Goal: Task Accomplishment & Management: Complete application form

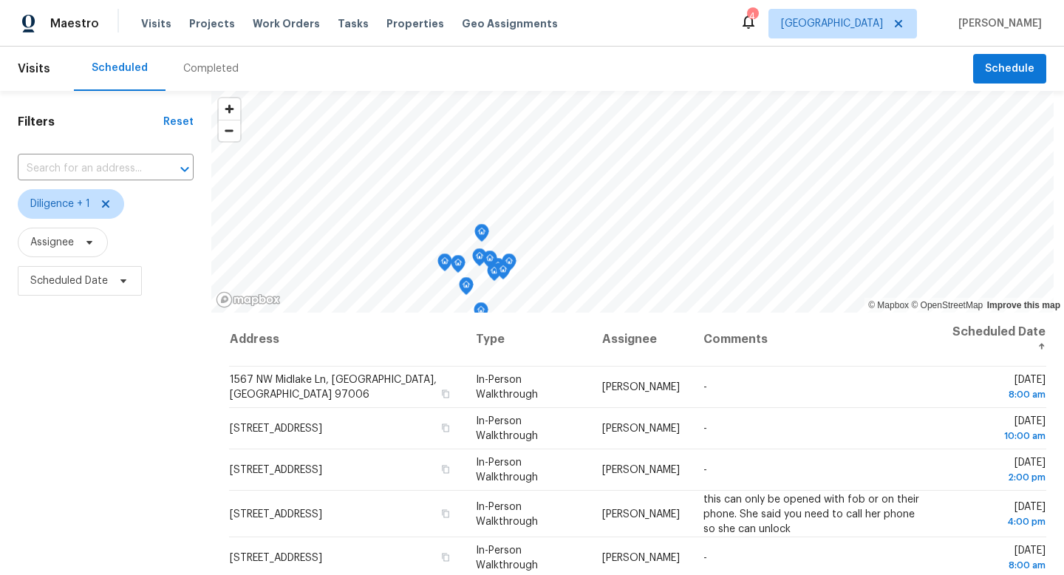
scroll to position [197, 0]
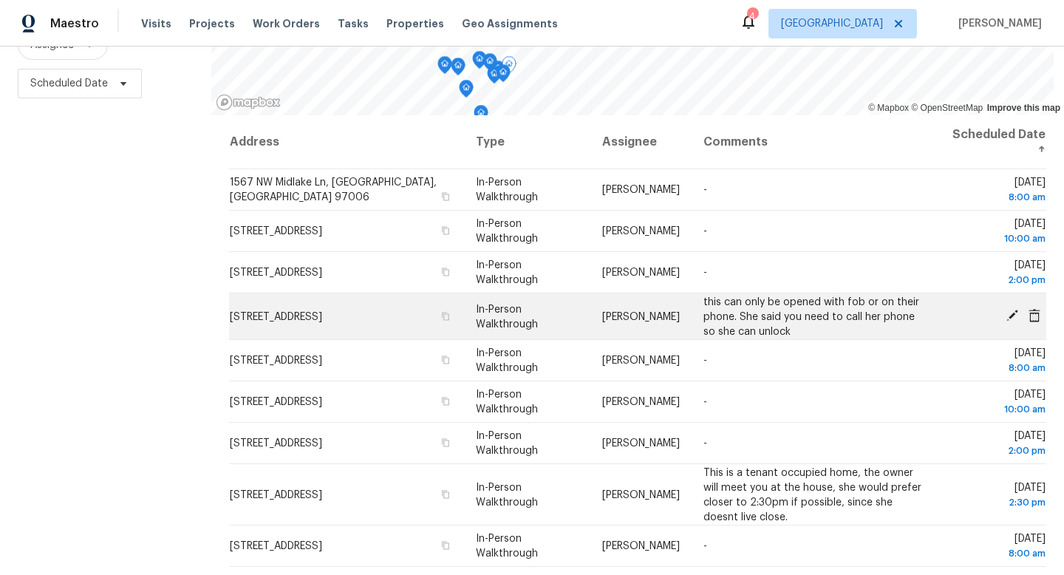
click at [1035, 316] on icon at bounding box center [1033, 315] width 13 height 13
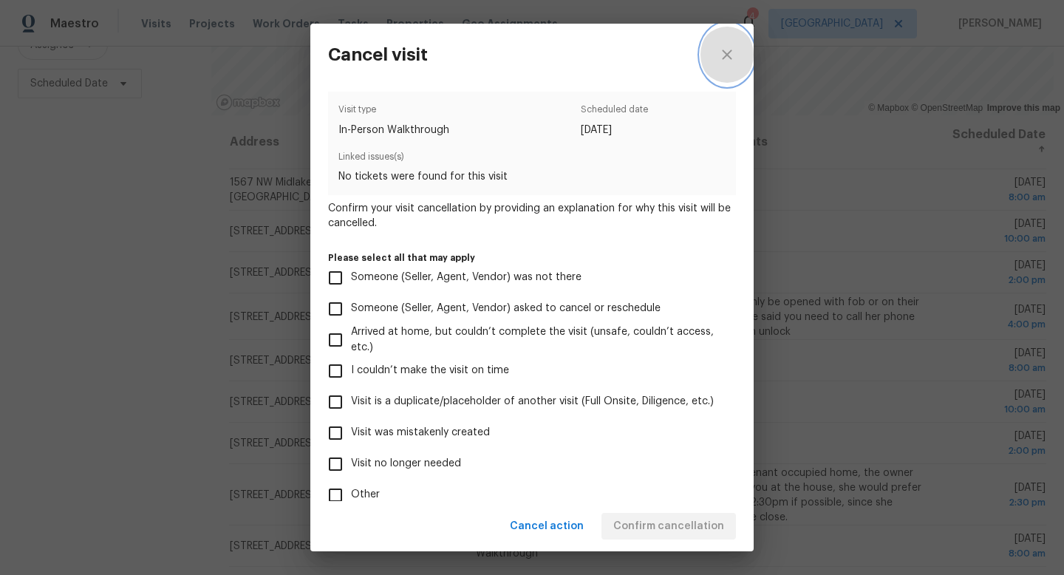
click at [724, 53] on icon "close" at bounding box center [727, 55] width 18 height 18
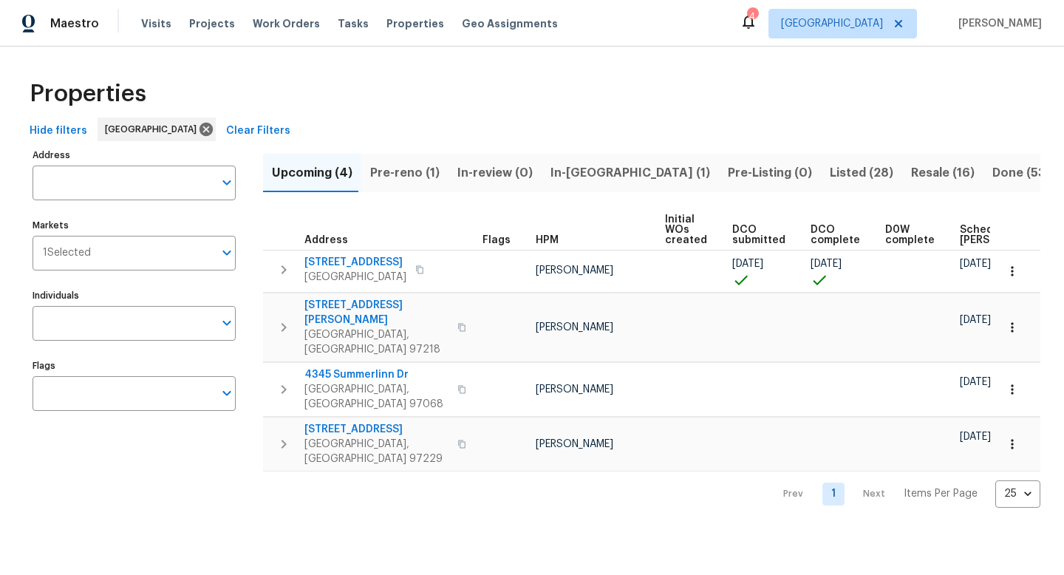
scroll to position [0, 162]
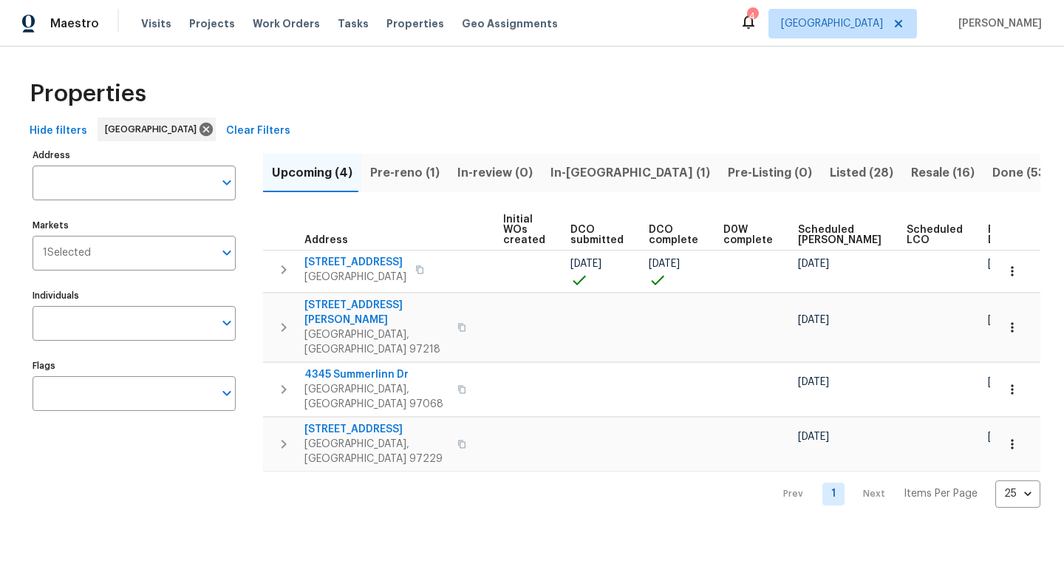
click at [562, 170] on span "In-reno (1)" at bounding box center [630, 172] width 160 height 21
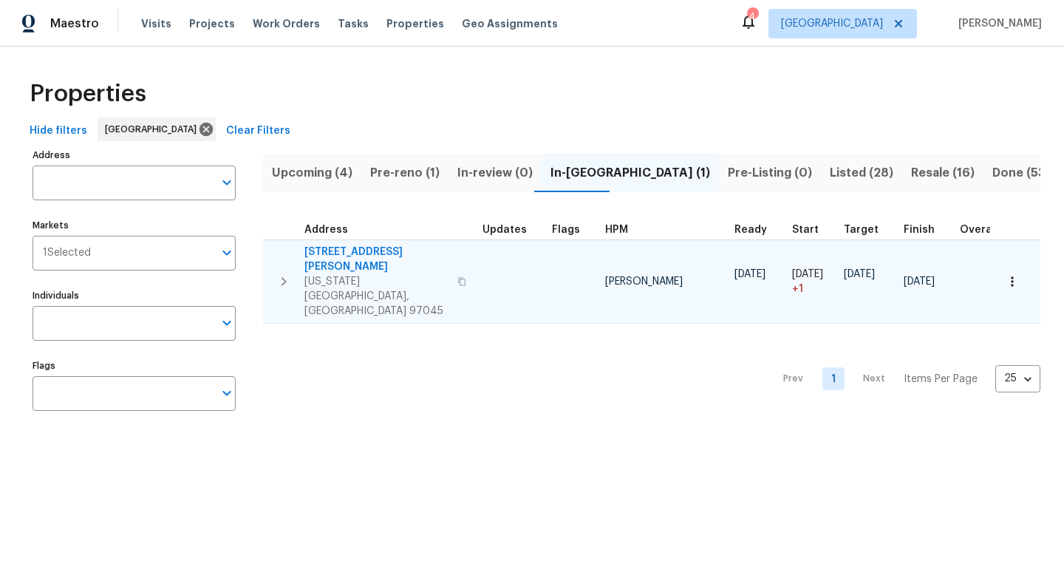
click at [457, 277] on icon "button" at bounding box center [461, 281] width 9 height 9
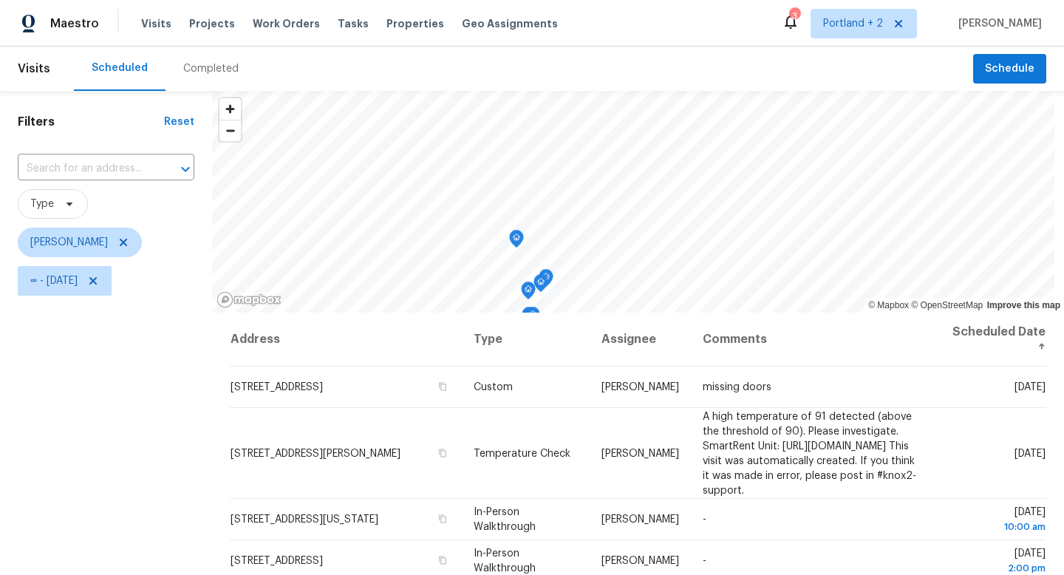
scroll to position [197, 0]
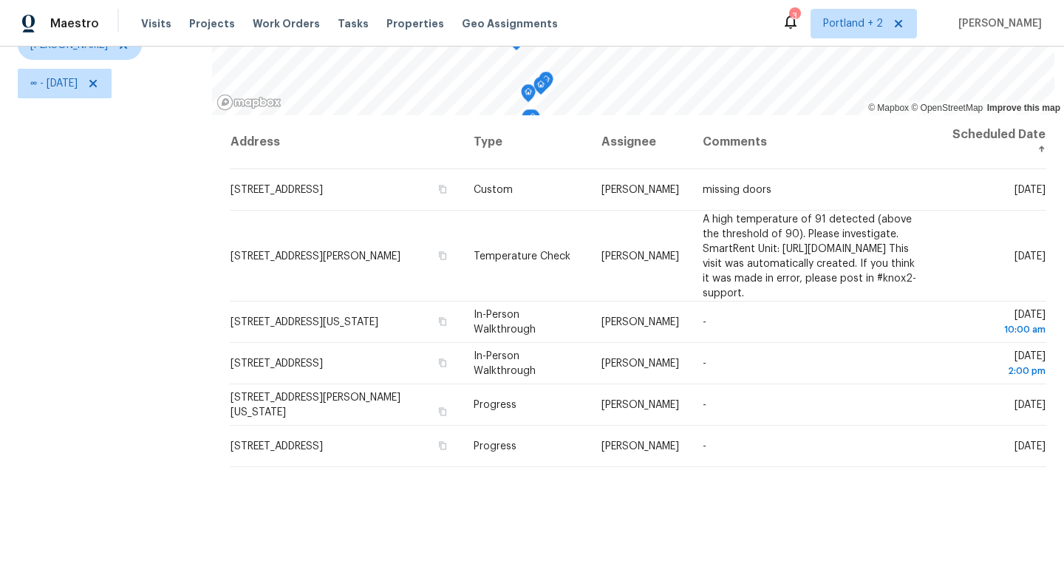
click at [149, 241] on div "Filters Reset ​ Type [PERSON_NAME] ∞ - [DATE]" at bounding box center [106, 234] width 212 height 681
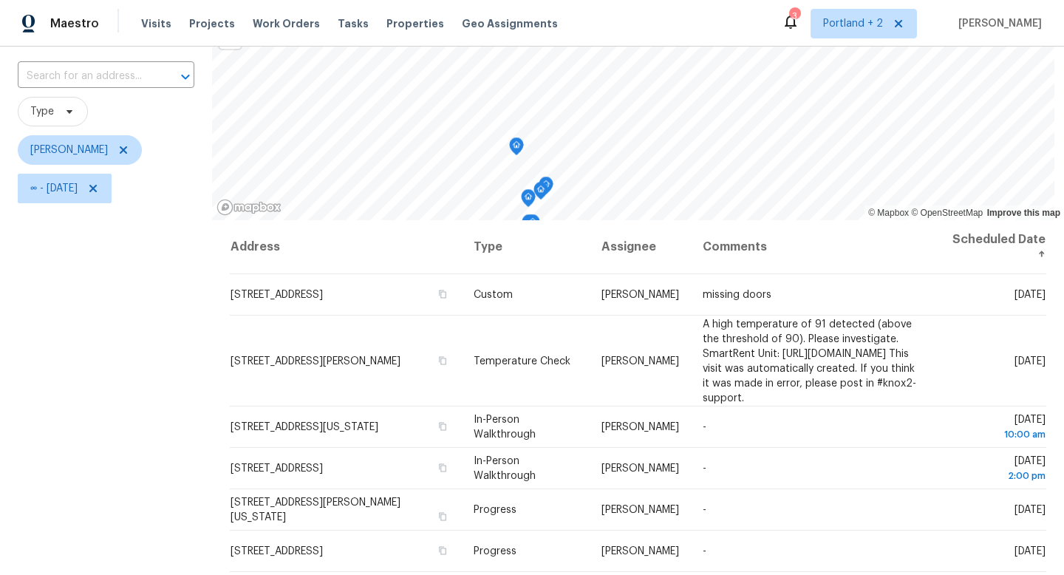
scroll to position [0, 0]
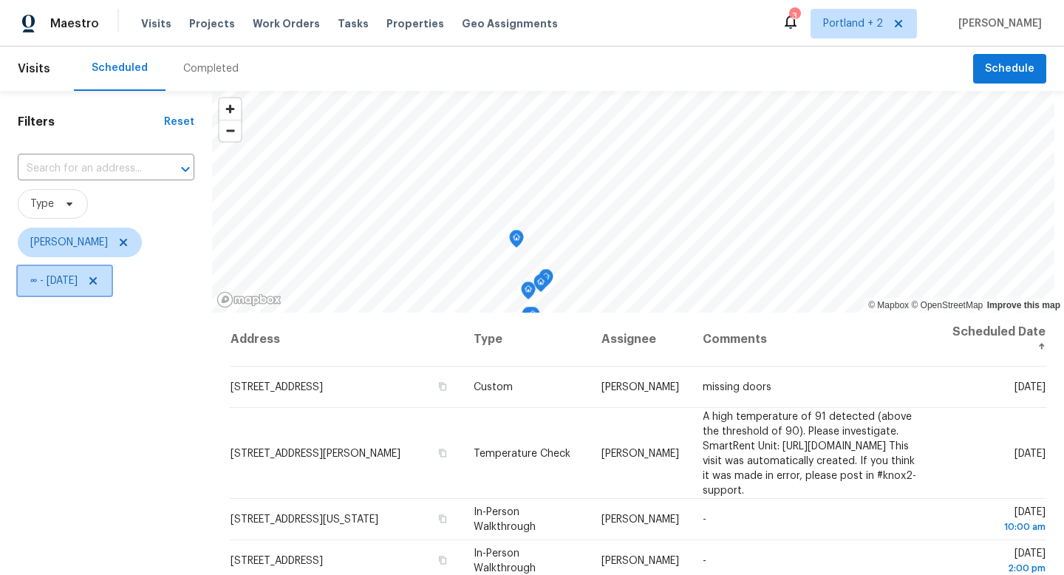
click at [99, 287] on icon at bounding box center [93, 281] width 12 height 12
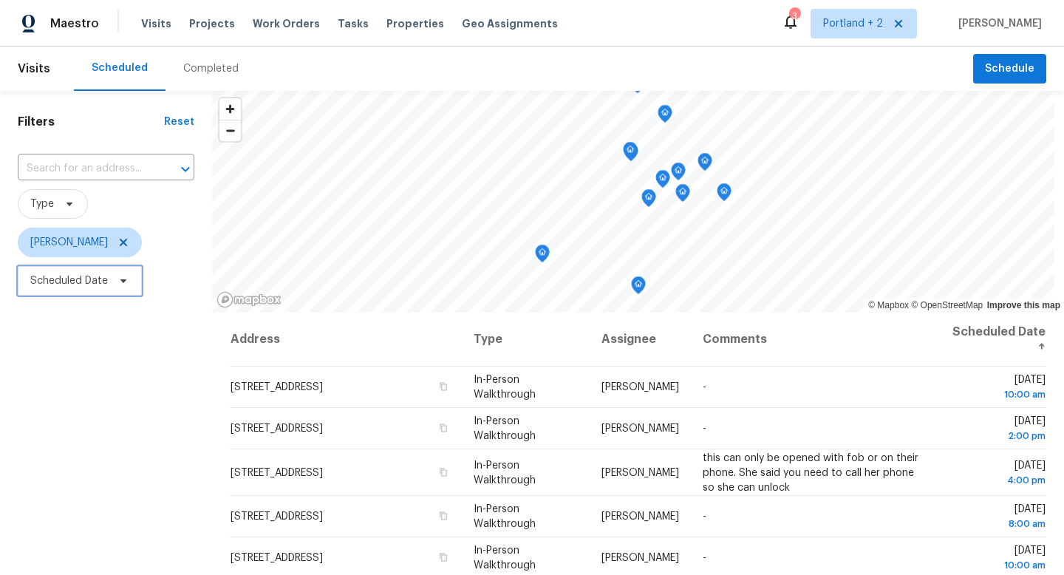
click at [124, 283] on icon at bounding box center [123, 281] width 12 height 12
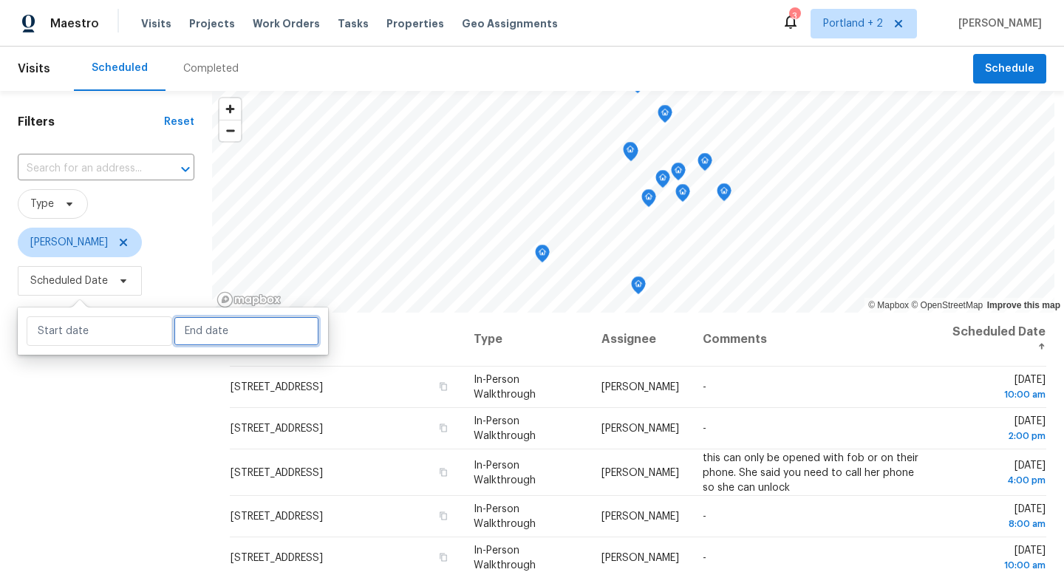
click at [208, 337] on input "text" at bounding box center [246, 331] width 145 height 30
select select "7"
select select "2025"
select select "8"
select select "2025"
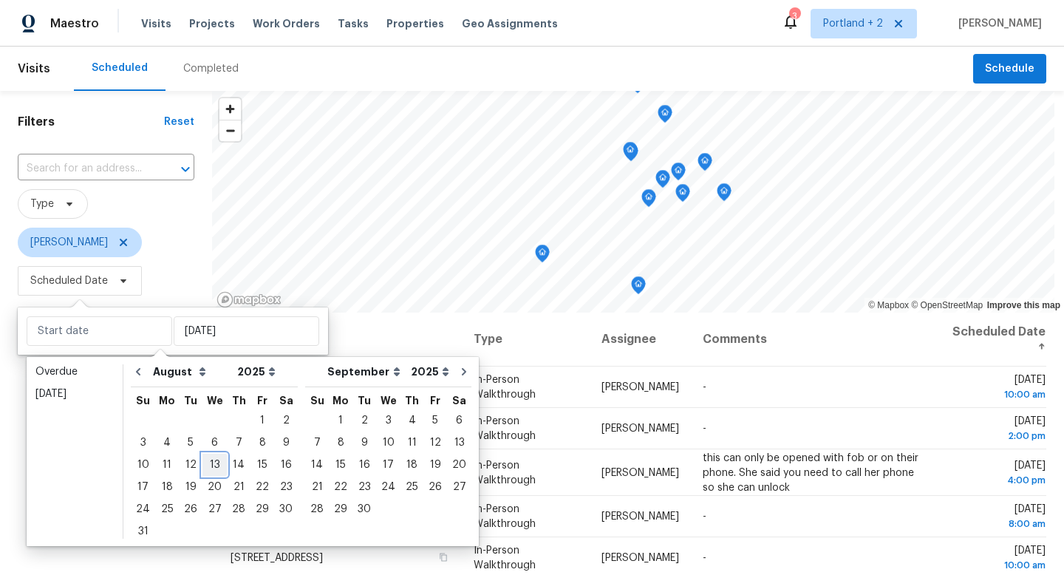
click at [202, 464] on div "13" at bounding box center [214, 464] width 24 height 21
type input "[DATE]"
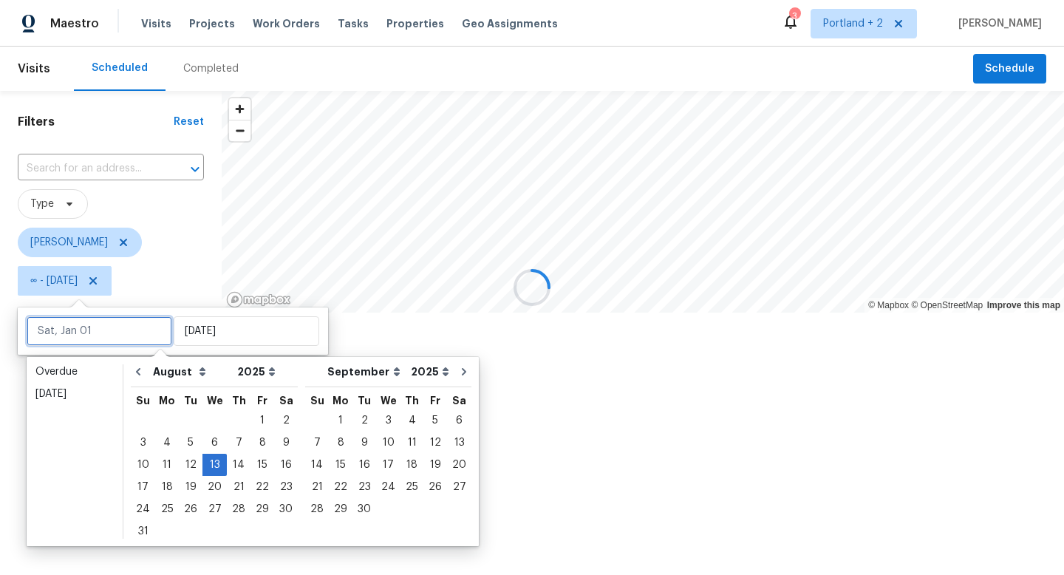
type input "Tue, Aug 05"
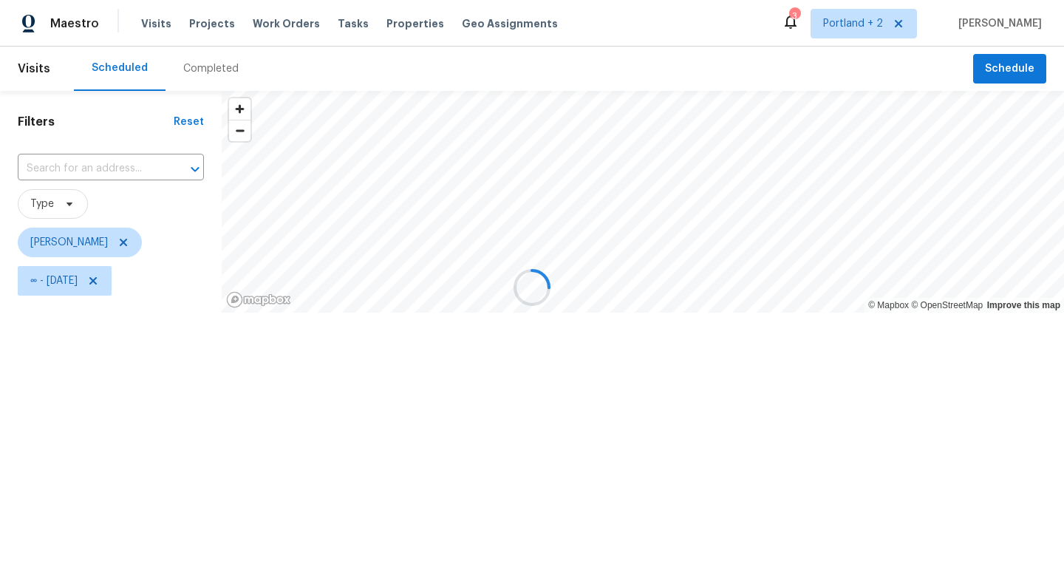
click at [179, 279] on div at bounding box center [532, 287] width 1064 height 575
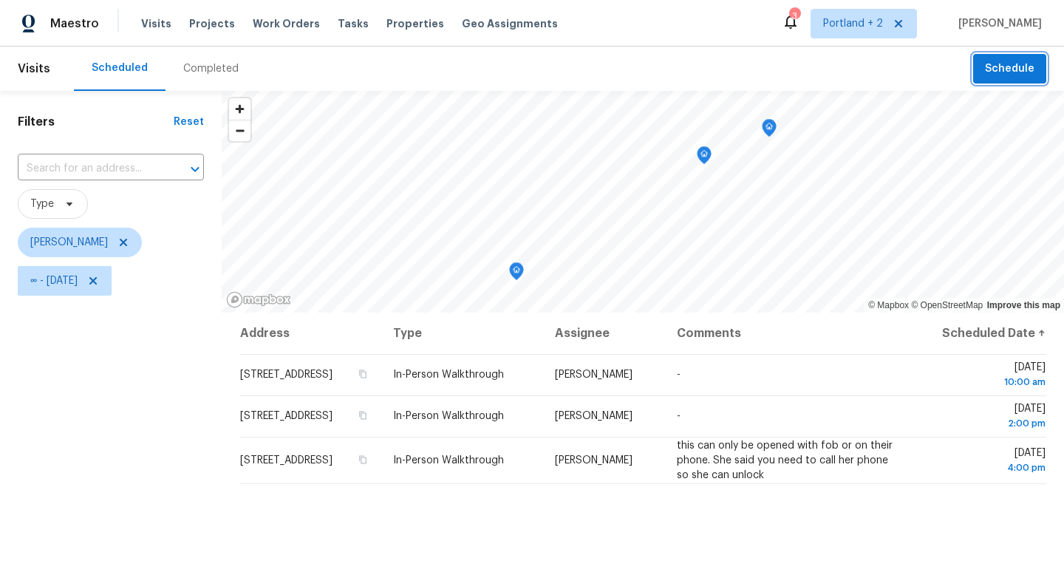
click at [1007, 65] on span "Schedule" at bounding box center [1009, 69] width 49 height 18
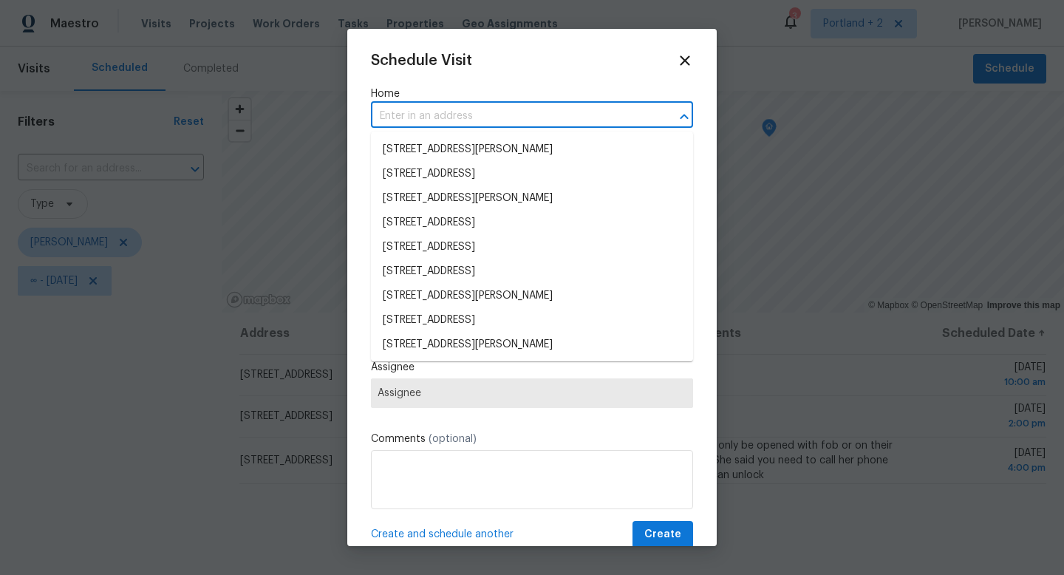
click at [564, 106] on input "text" at bounding box center [511, 116] width 281 height 23
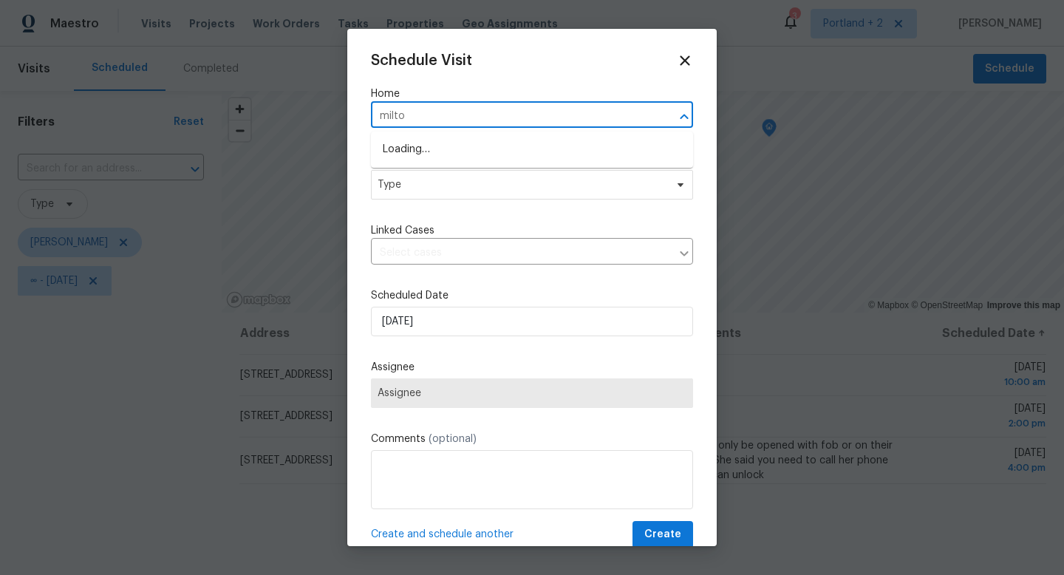
type input "milton"
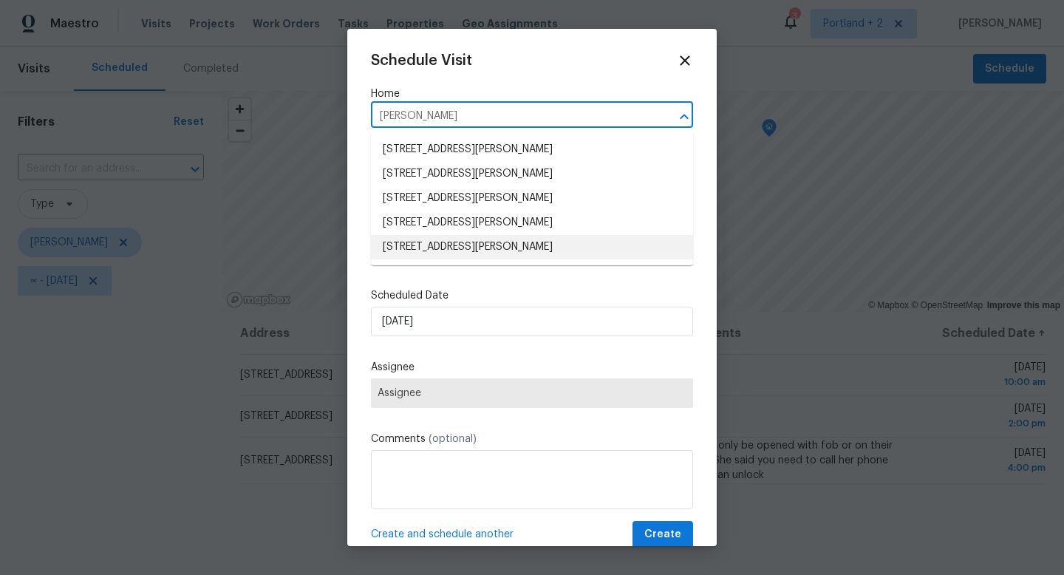
click at [516, 239] on li "8408 NE Milton St, Portland, OR 97220" at bounding box center [532, 247] width 322 height 24
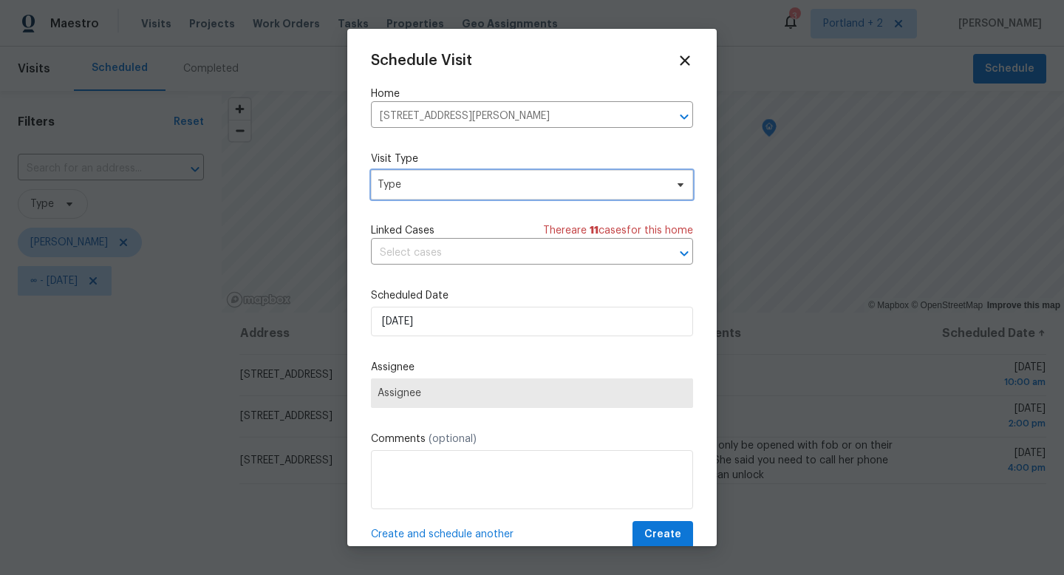
click at [462, 185] on span "Type" at bounding box center [520, 184] width 287 height 15
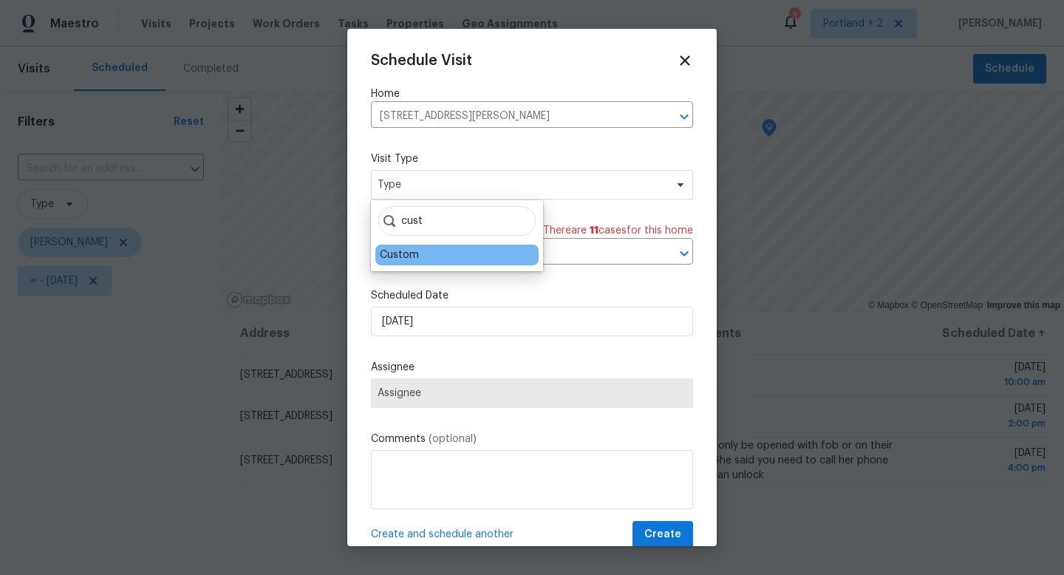
type input "cust"
click at [439, 256] on div "Custom" at bounding box center [456, 254] width 163 height 21
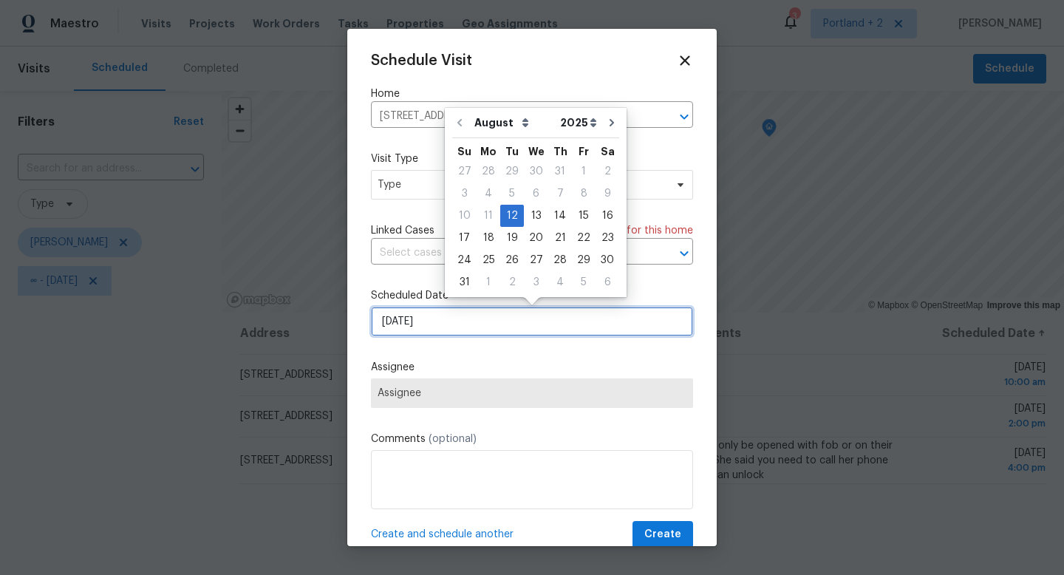
click at [442, 315] on input "8/12/2025" at bounding box center [532, 322] width 322 height 30
click at [528, 220] on div "13" at bounding box center [536, 215] width 24 height 21
type input "8/13/2025"
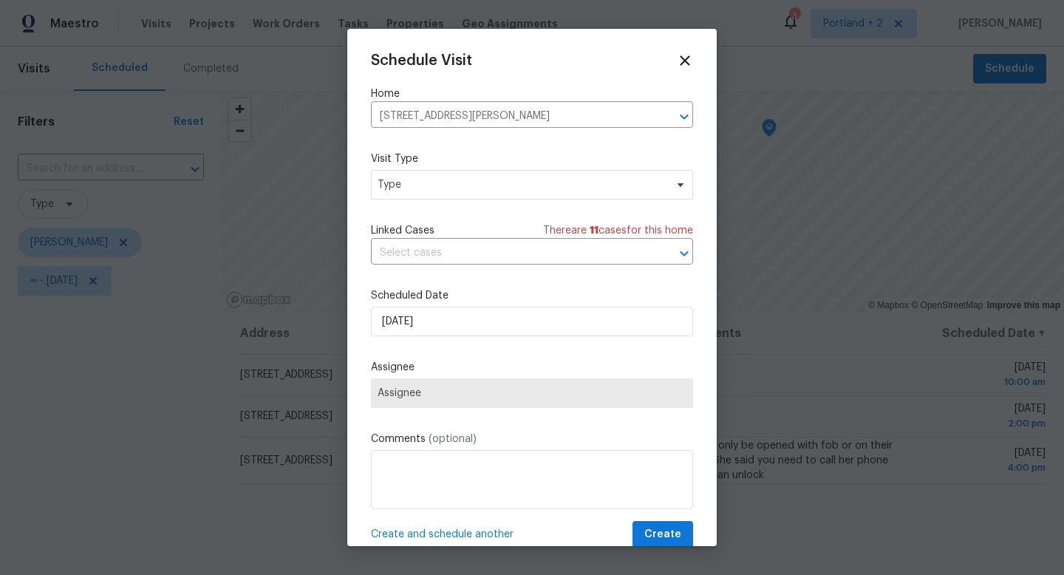
click at [482, 394] on span "Assignee" at bounding box center [531, 393] width 309 height 12
click at [513, 198] on span "Type" at bounding box center [532, 185] width 322 height 30
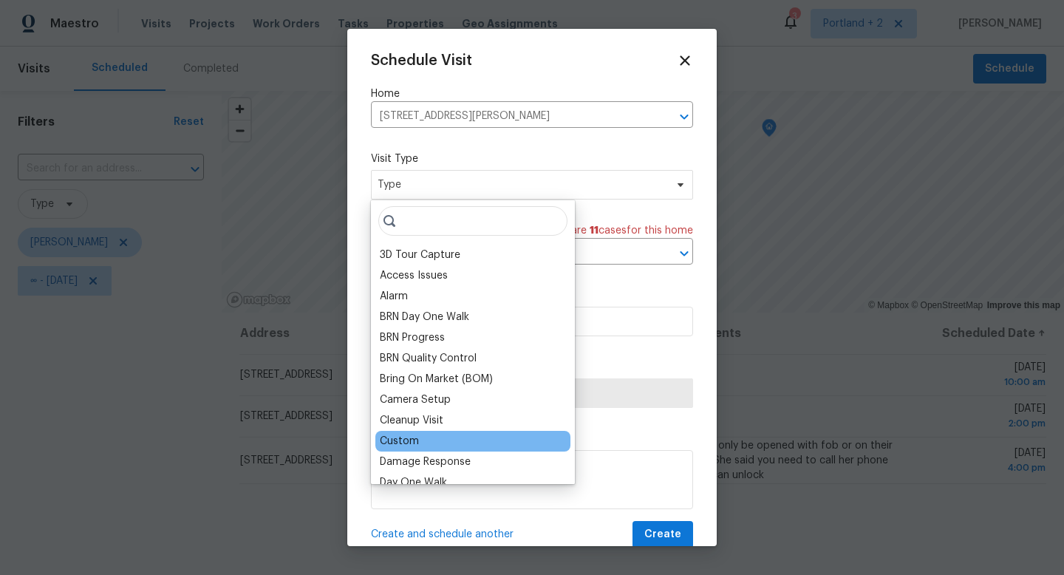
click at [424, 440] on div "Custom" at bounding box center [472, 441] width 195 height 21
click at [414, 441] on div "Custom" at bounding box center [399, 441] width 39 height 15
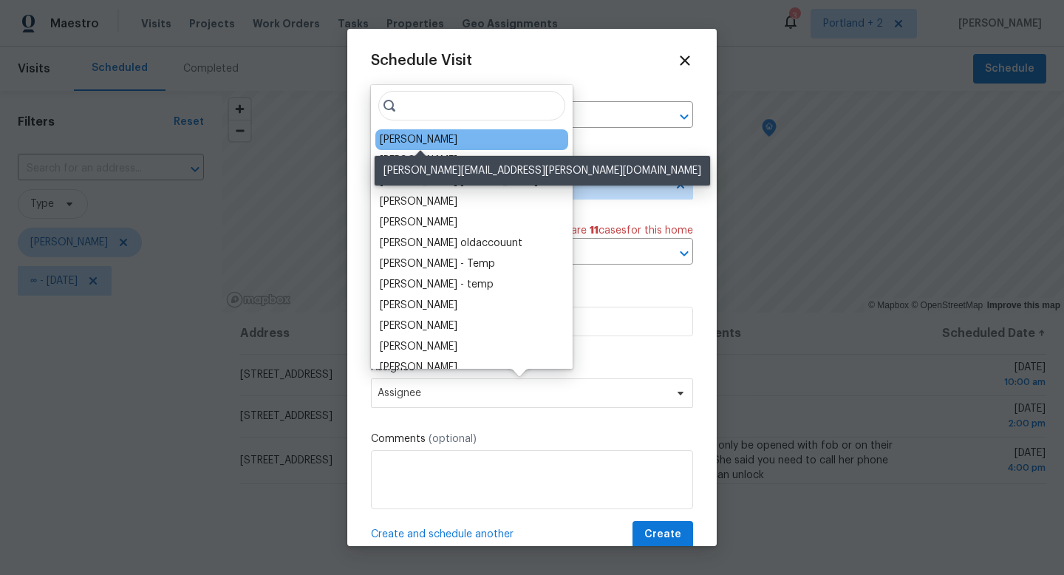
click at [436, 140] on div "[PERSON_NAME]" at bounding box center [419, 139] width 78 height 15
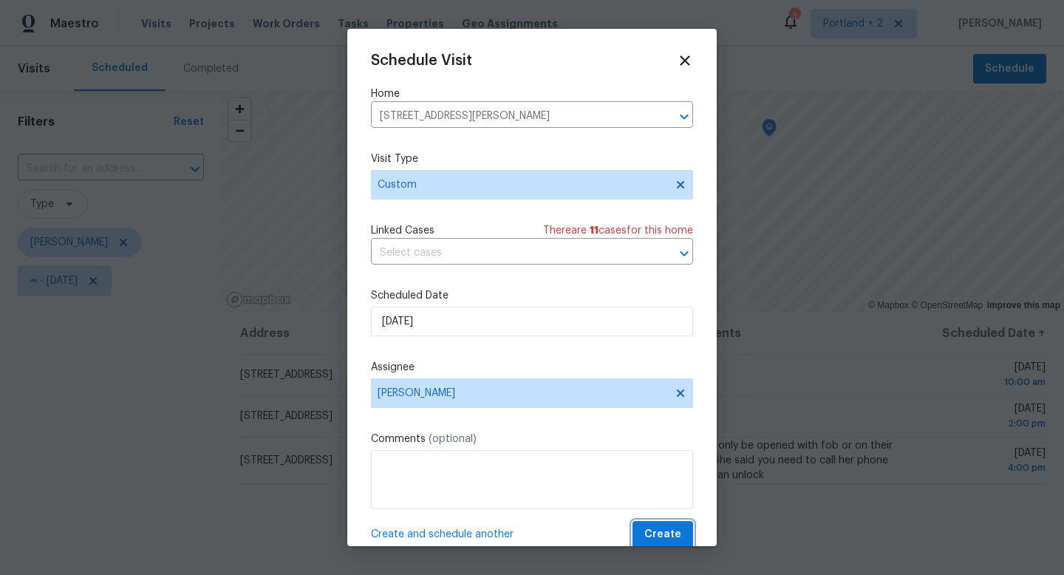
click at [665, 540] on span "Create" at bounding box center [662, 534] width 37 height 18
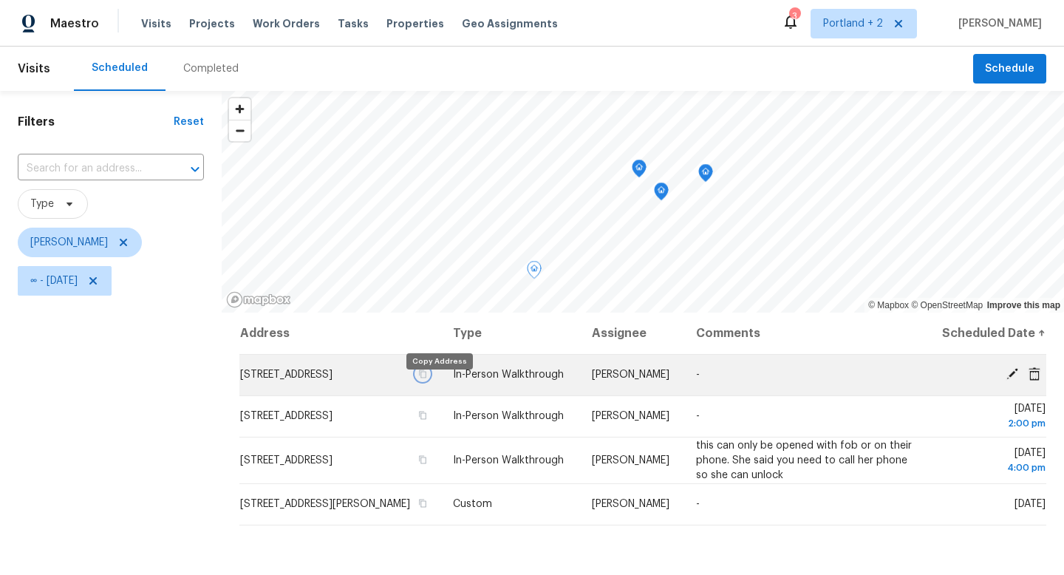
click at [427, 378] on icon "button" at bounding box center [422, 373] width 9 height 9
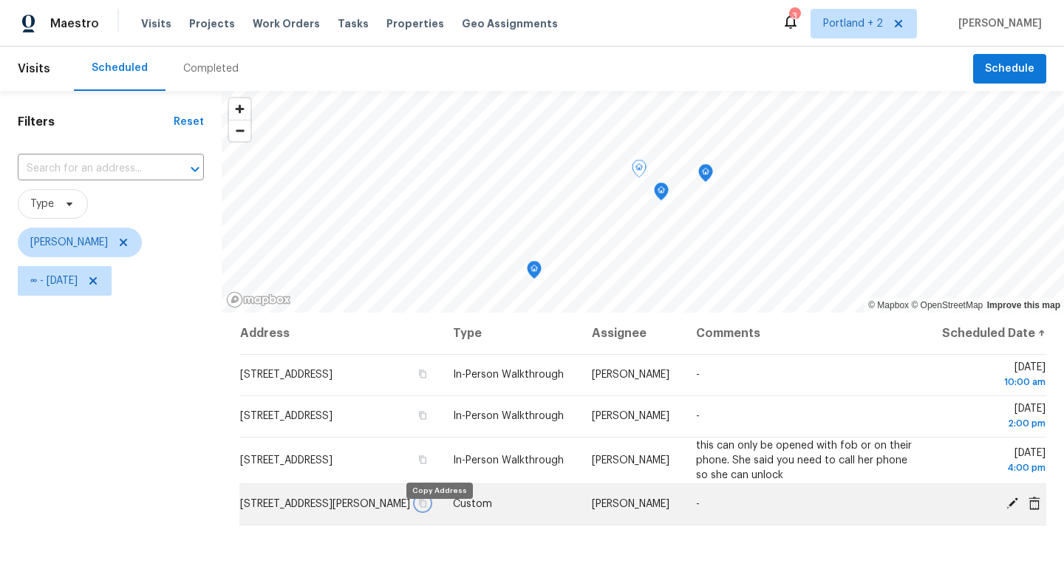
click at [427, 507] on icon "button" at bounding box center [422, 503] width 9 height 9
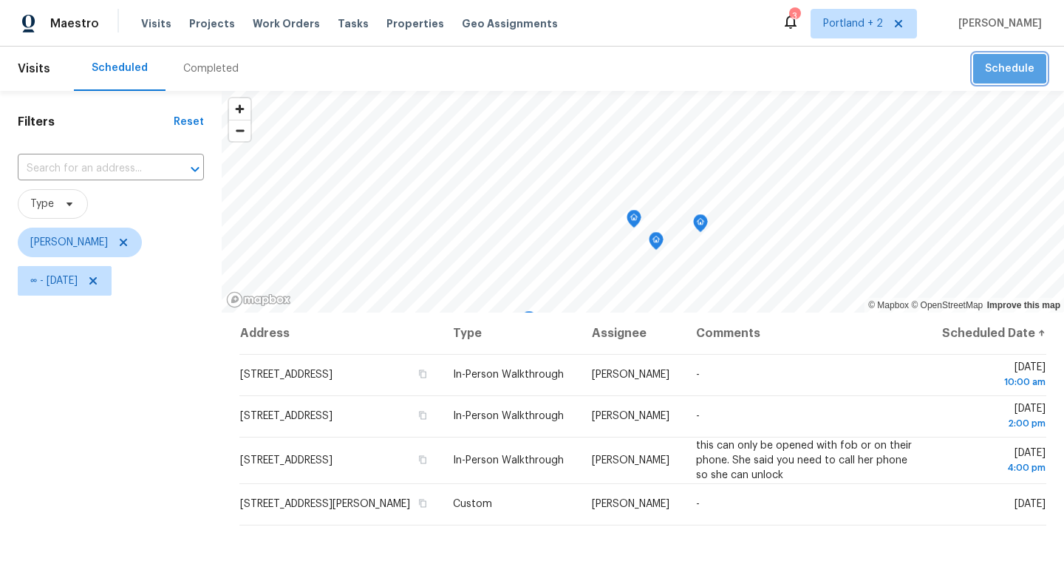
click at [993, 59] on button "Schedule" at bounding box center [1009, 69] width 73 height 30
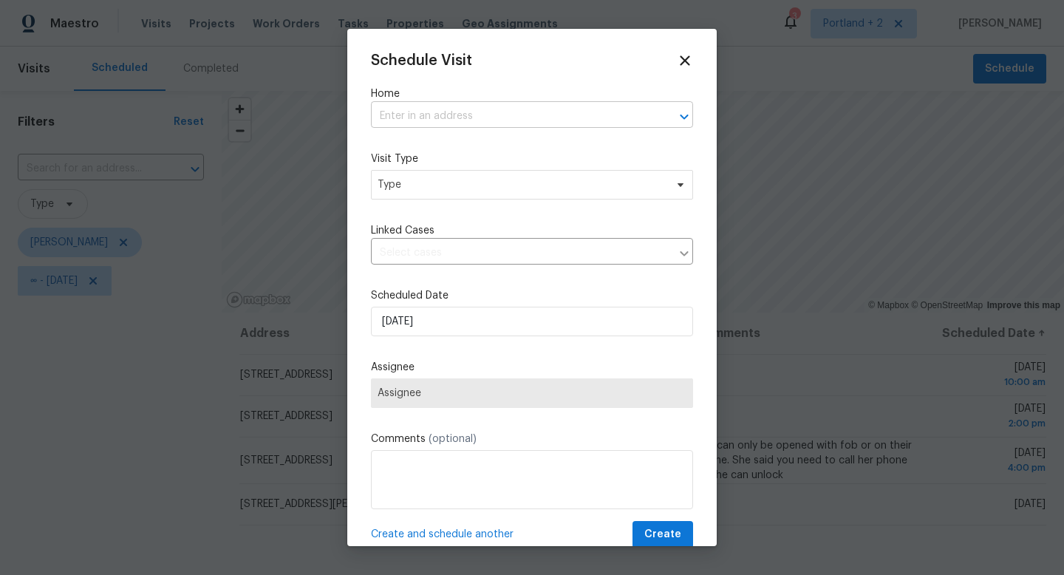
click at [496, 105] on input "text" at bounding box center [511, 116] width 281 height 23
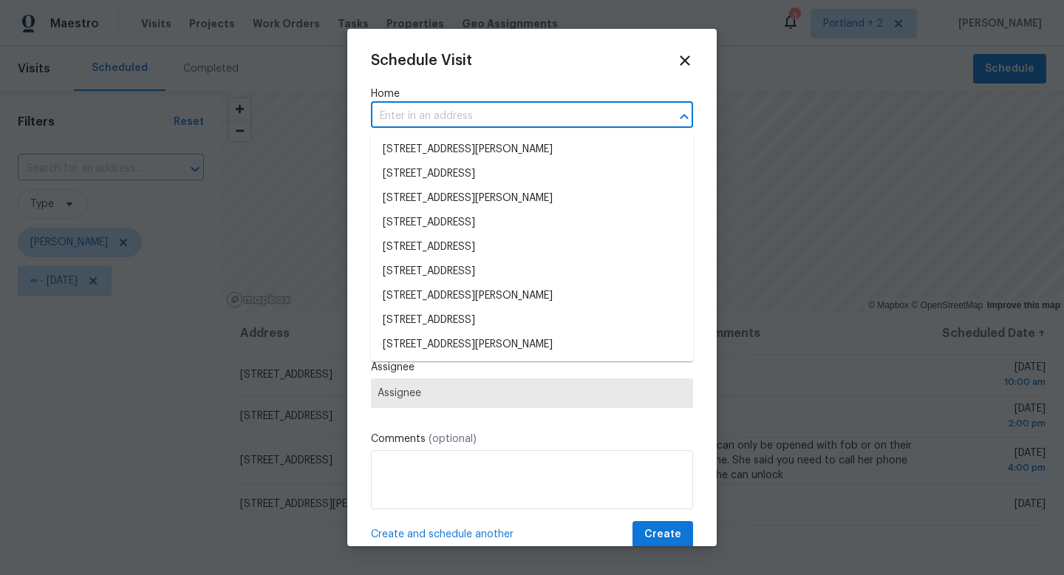
click at [496, 110] on input "text" at bounding box center [511, 116] width 281 height 23
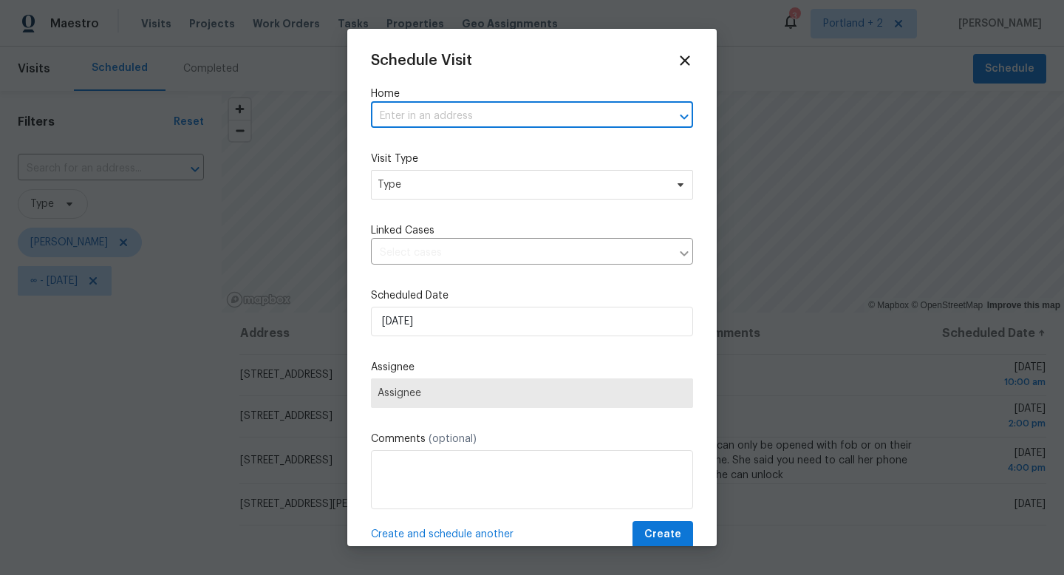
paste input "13019 NE 8th Pl Vancouver WA 98684"
type input "13019 NE 8th Pl Vancouver WA 98684"
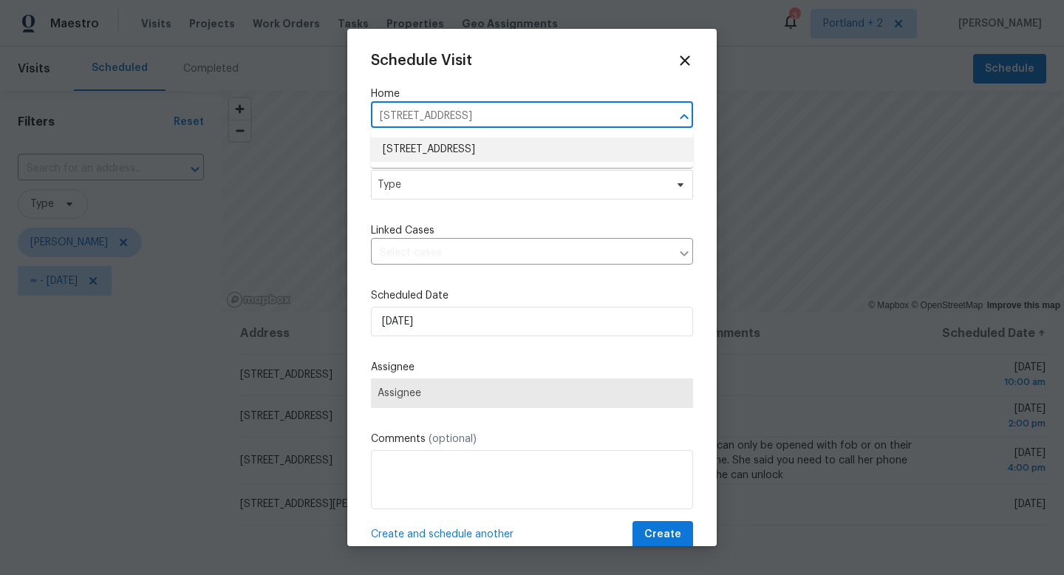
click at [474, 153] on li "13019 NE 8th Pl, Vancouver, WA 98684" at bounding box center [532, 149] width 322 height 24
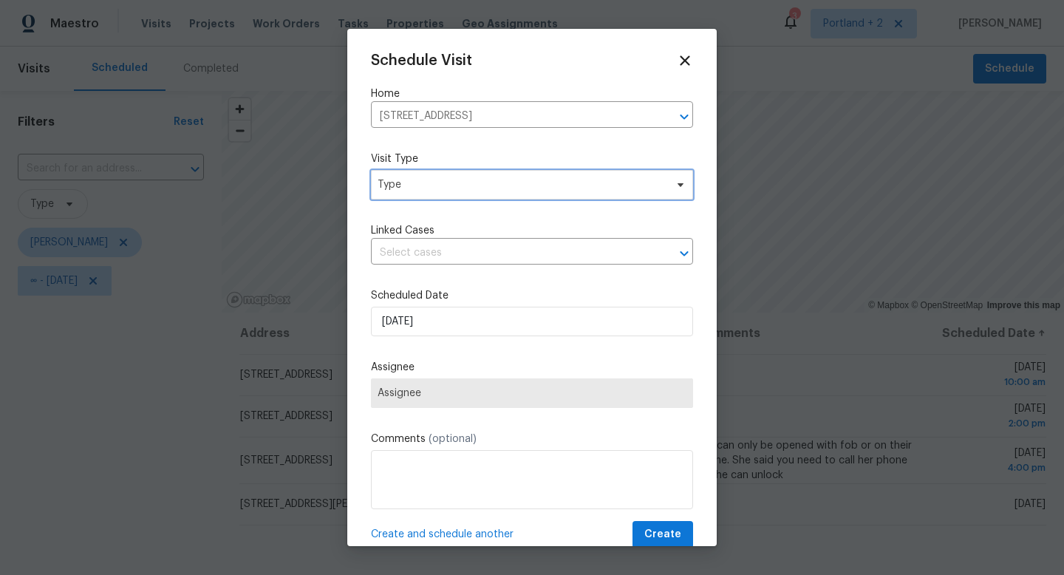
click at [464, 181] on span "Type" at bounding box center [520, 184] width 287 height 15
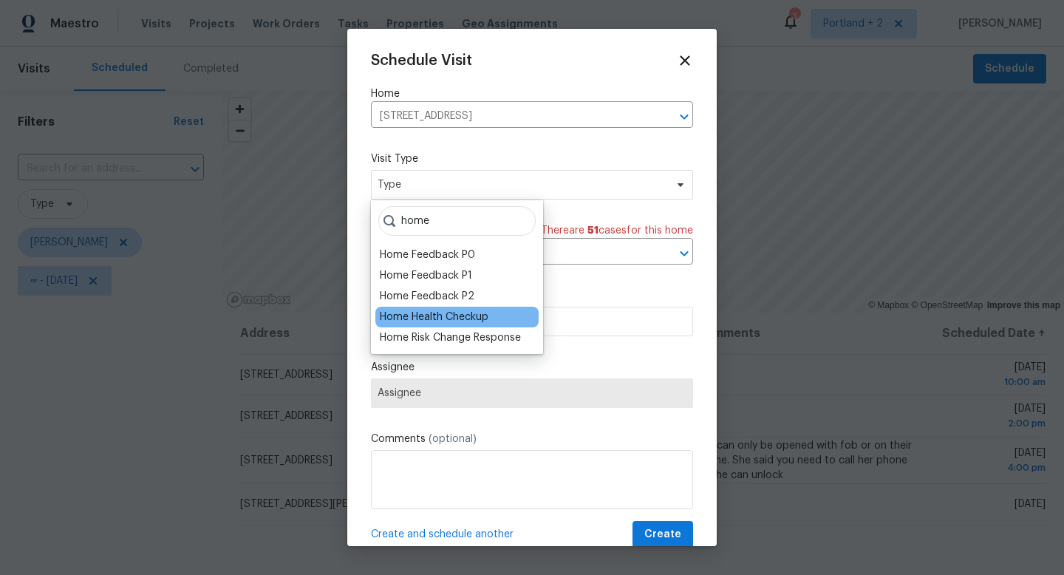
type input "home"
click at [470, 316] on div "Home Health Checkup" at bounding box center [434, 316] width 109 height 15
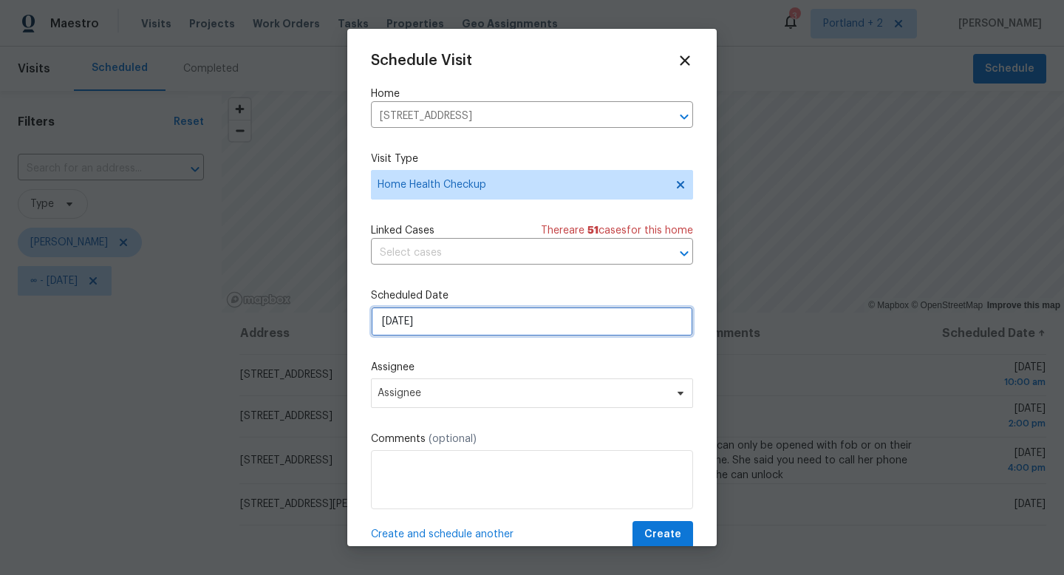
click at [462, 327] on input "8/12/2025" at bounding box center [532, 322] width 322 height 30
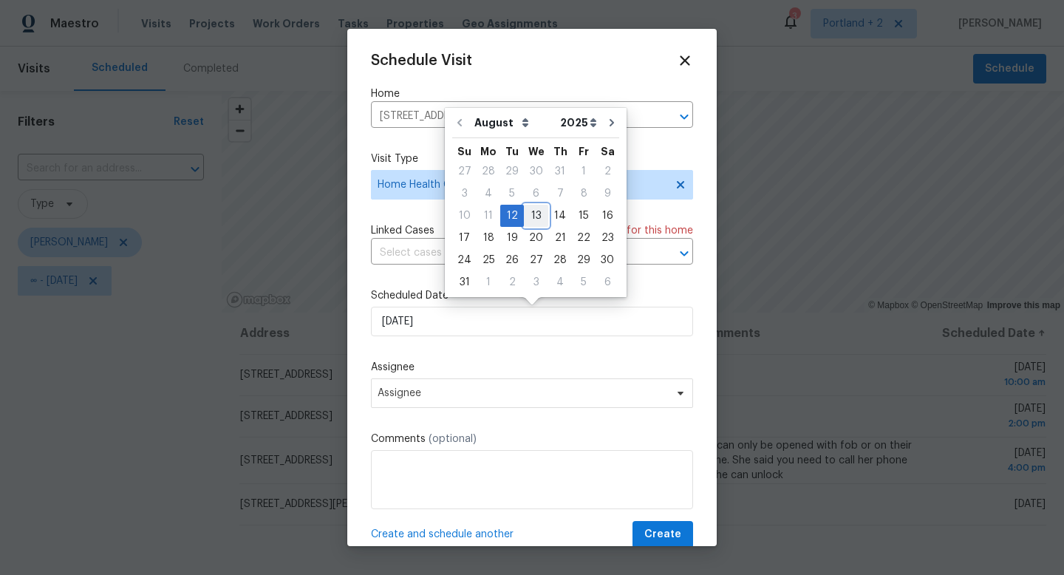
click at [533, 217] on div "13" at bounding box center [536, 215] width 24 height 21
type input "8/13/2025"
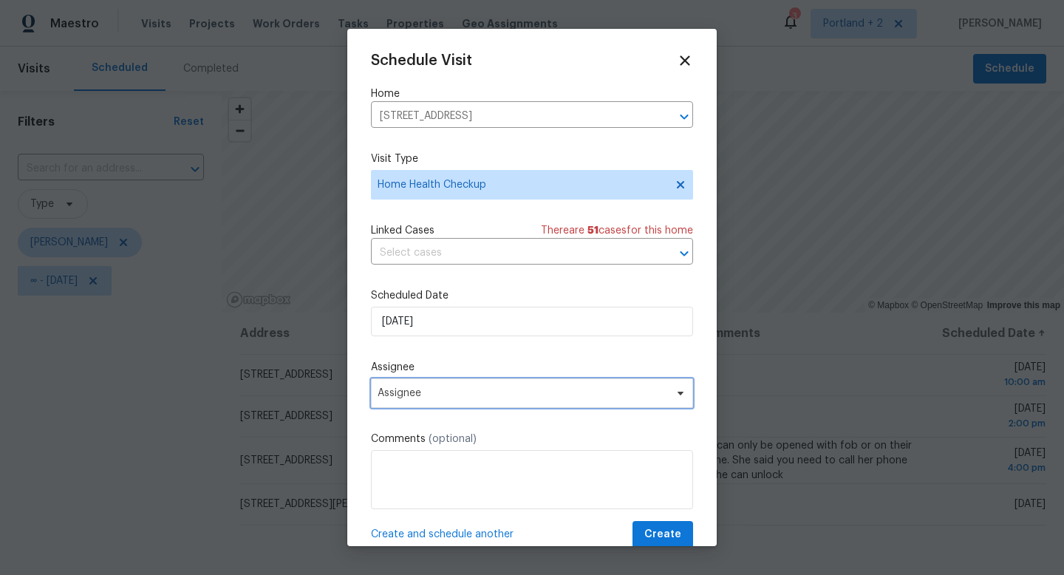
click at [455, 390] on span "Assignee" at bounding box center [522, 393] width 290 height 12
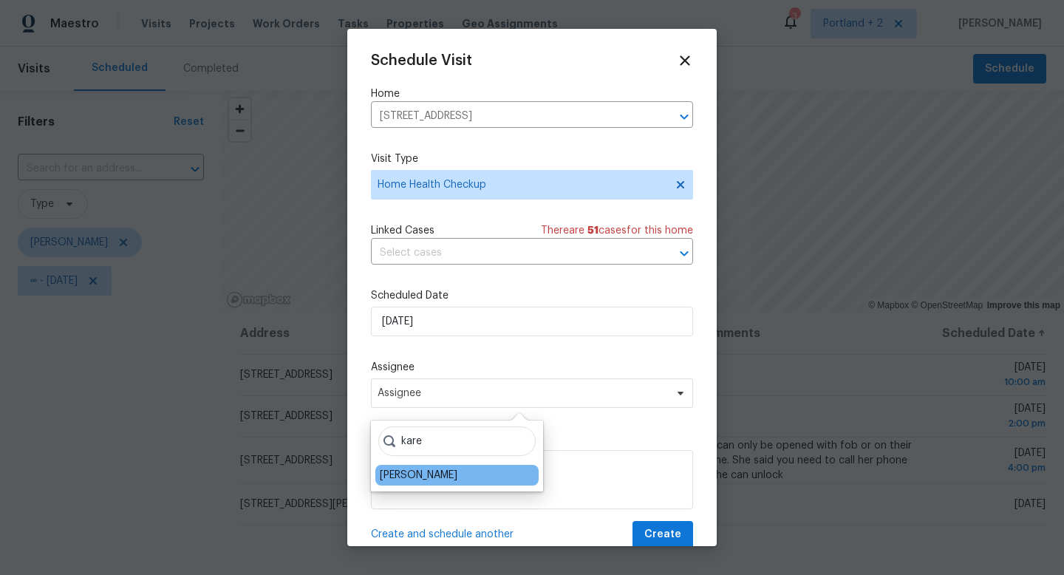
type input "kare"
click at [425, 478] on div "[PERSON_NAME]" at bounding box center [419, 475] width 78 height 15
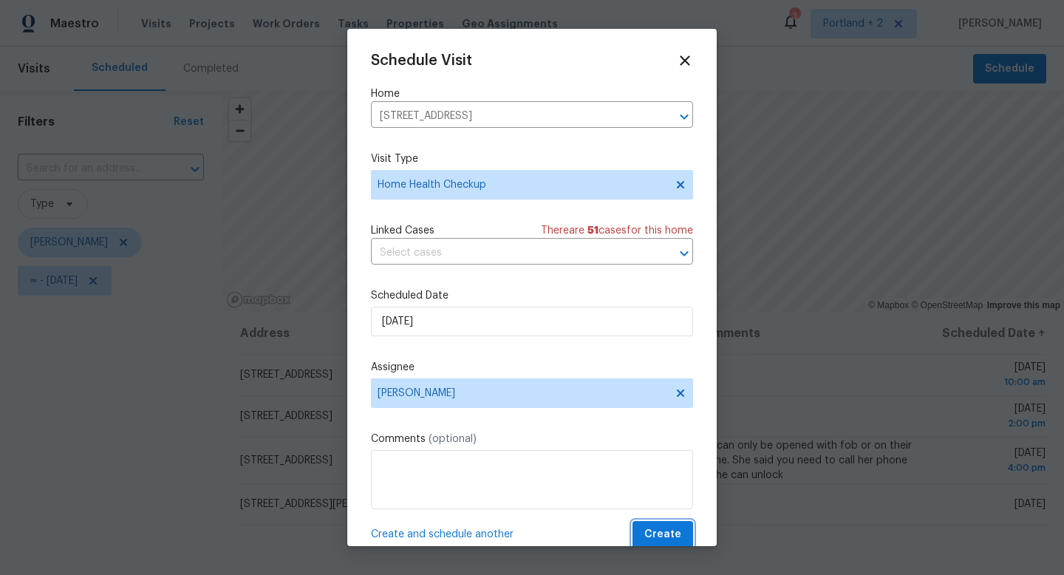
click at [659, 531] on span "Create" at bounding box center [662, 534] width 37 height 18
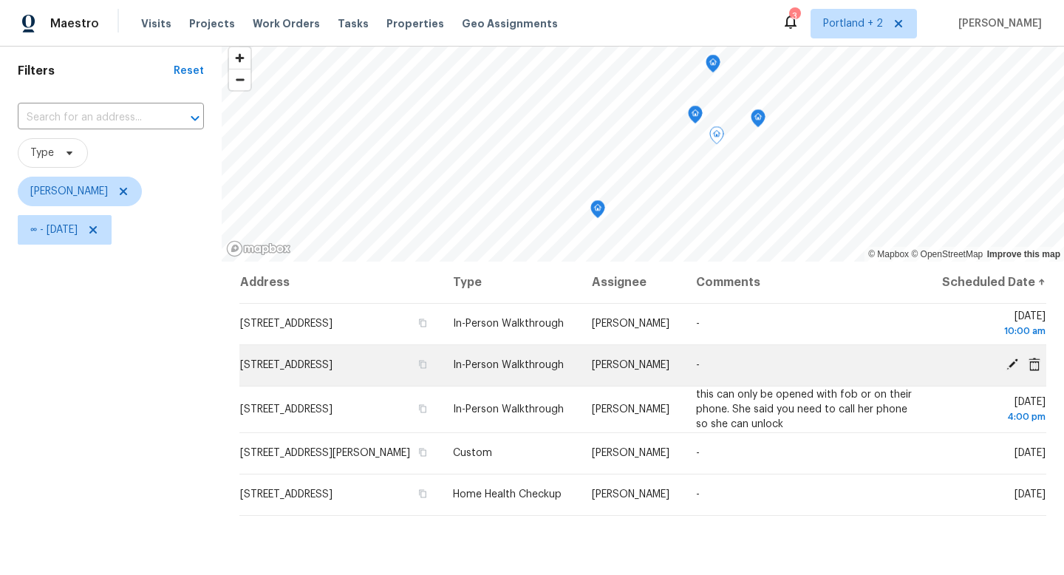
scroll to position [54, 0]
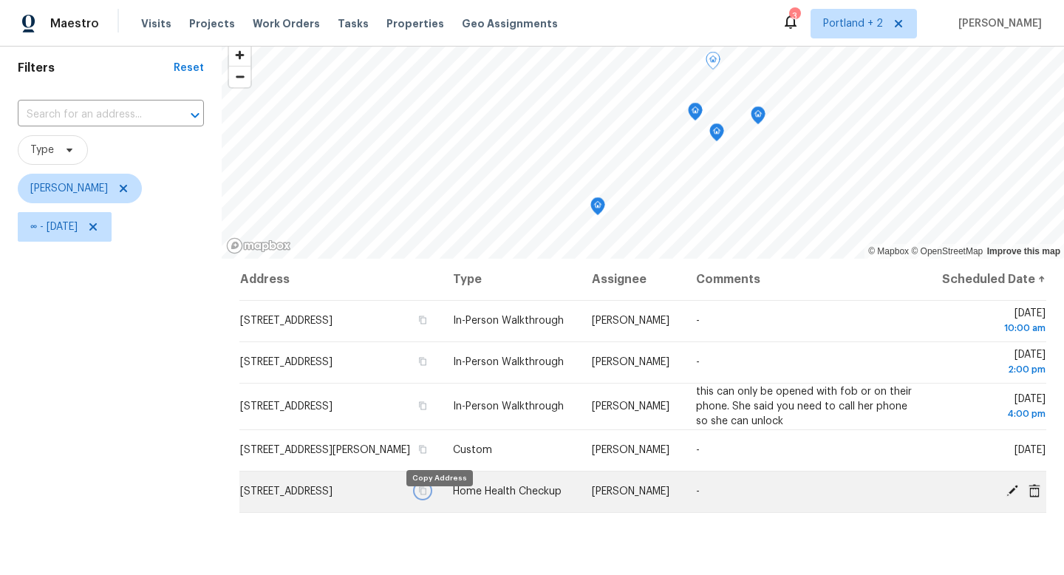
click at [427, 495] on icon "button" at bounding box center [422, 490] width 9 height 9
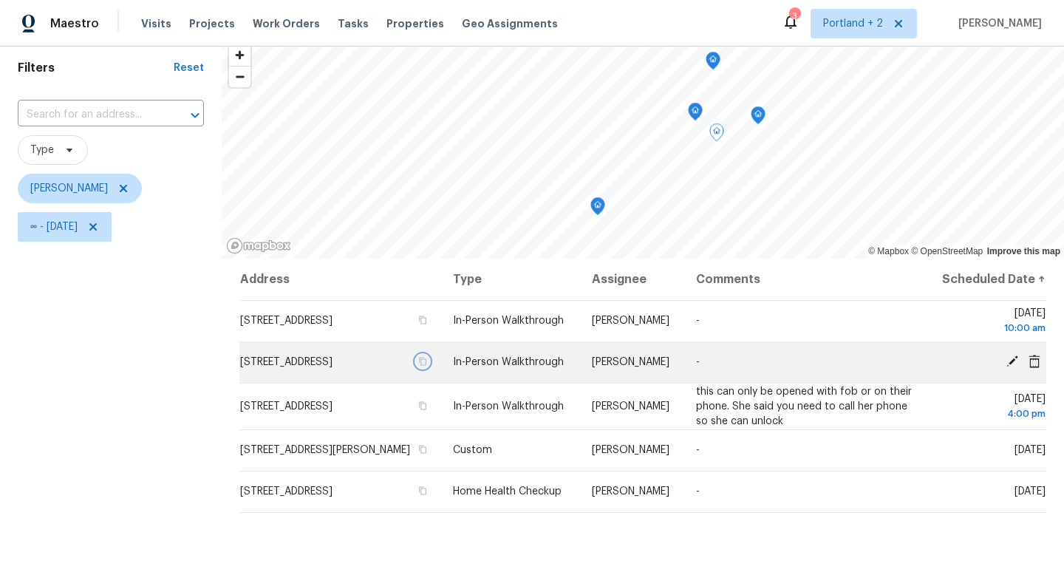
click at [427, 366] on icon "button" at bounding box center [422, 361] width 9 height 9
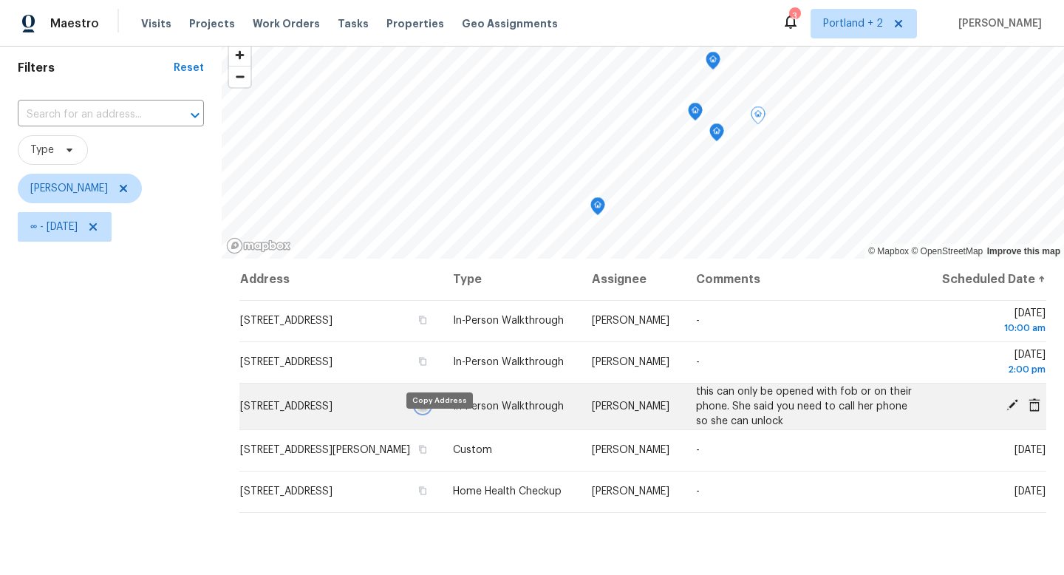
click at [427, 410] on icon "button" at bounding box center [422, 405] width 9 height 9
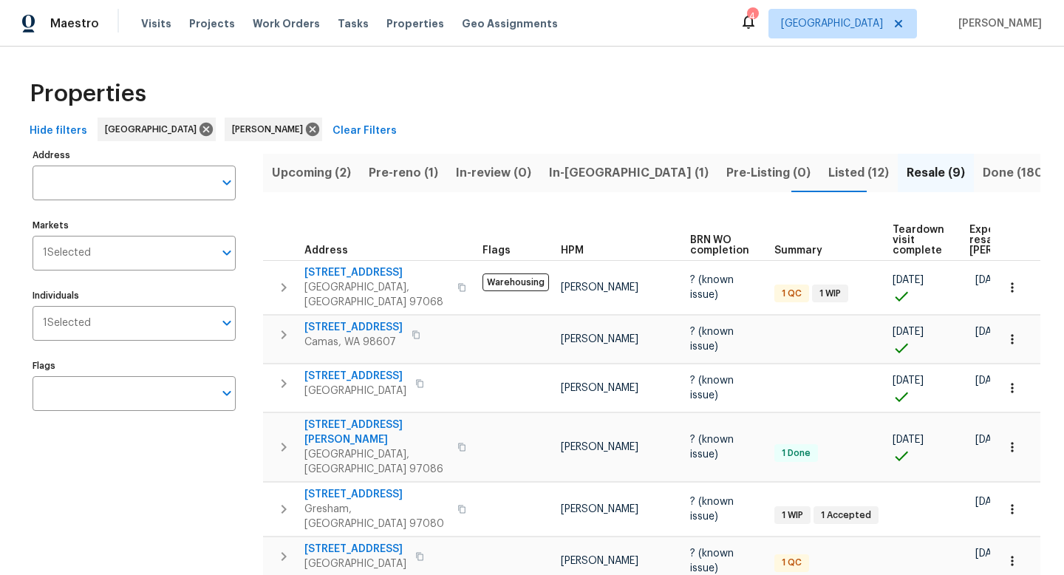
click at [970, 238] on span "Expected resale [PERSON_NAME]" at bounding box center [1010, 240] width 83 height 31
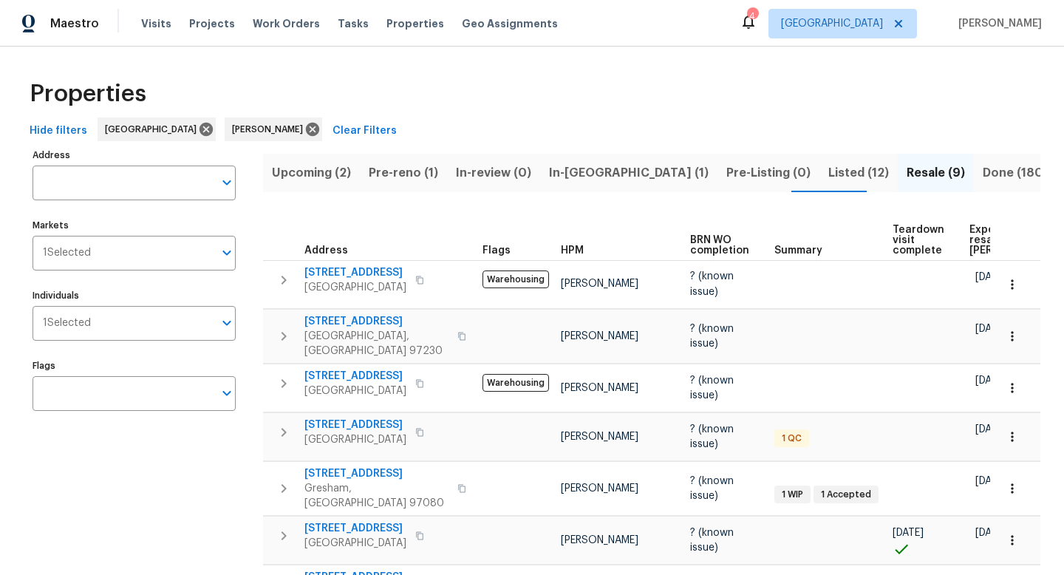
click at [979, 250] on span "Expected resale COE" at bounding box center [1010, 240] width 83 height 31
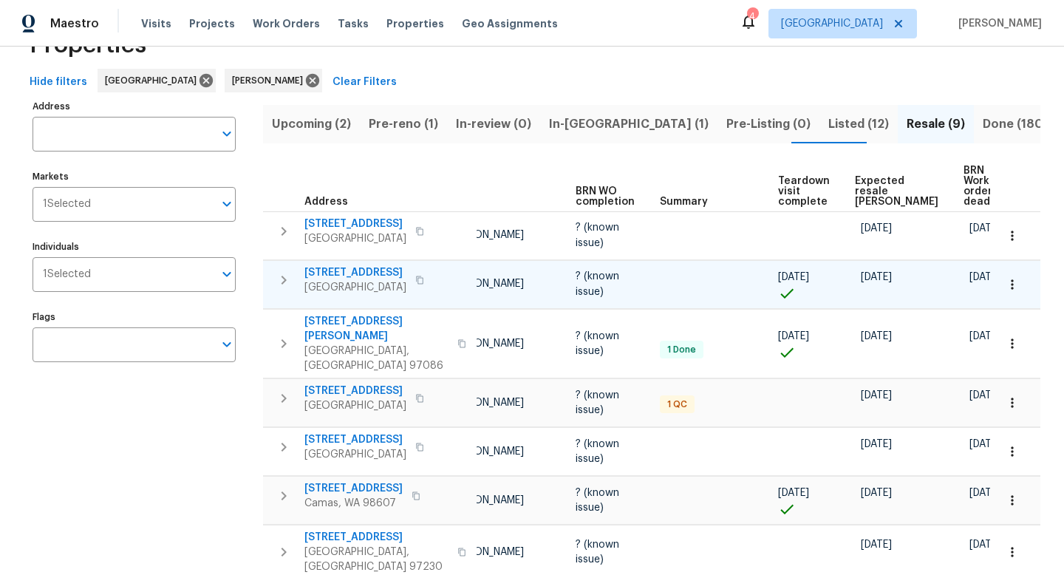
scroll to position [50, 0]
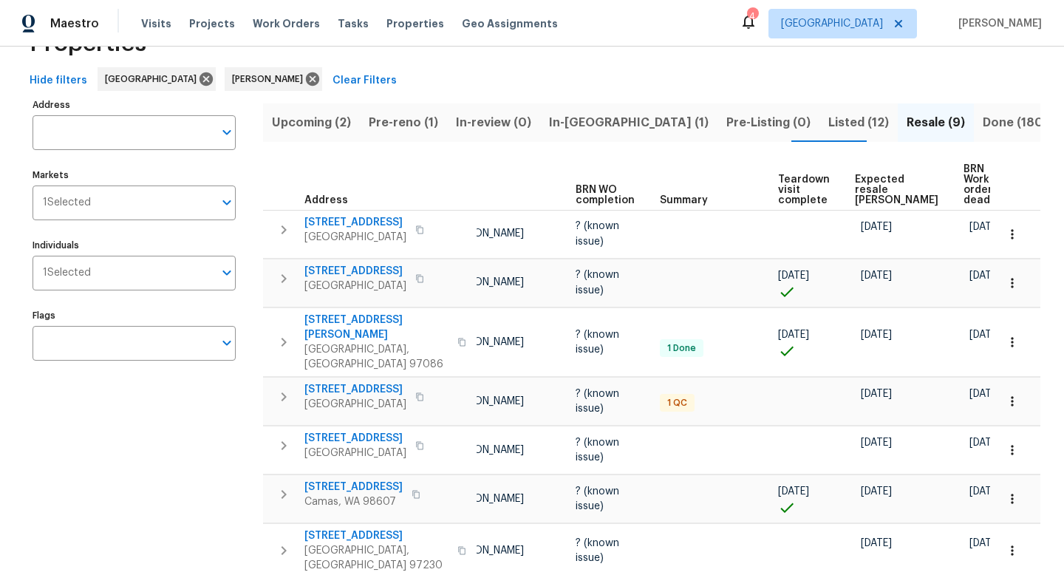
click at [876, 180] on span "Expected resale [PERSON_NAME]" at bounding box center [896, 189] width 83 height 31
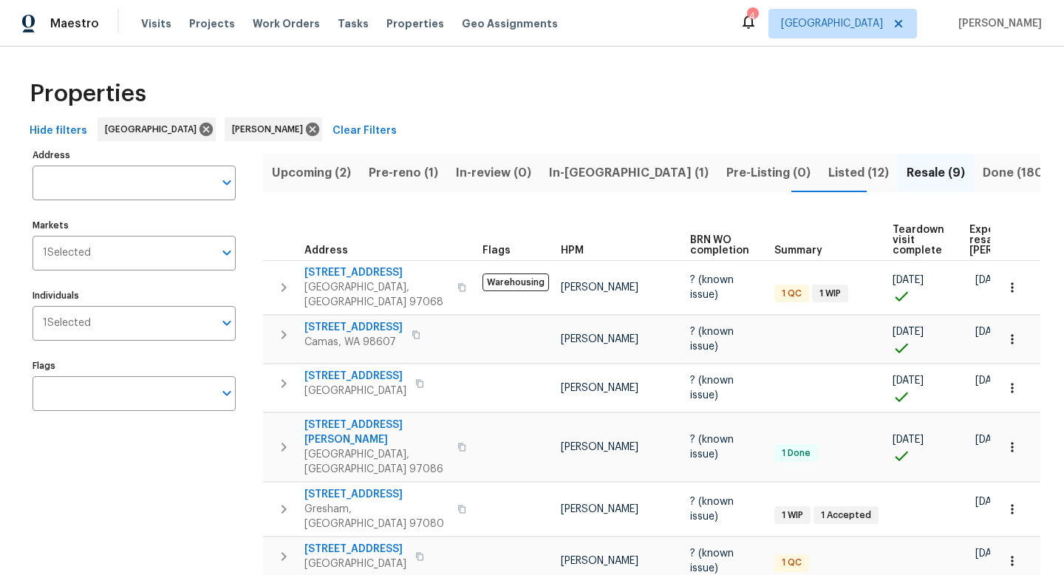
click at [828, 175] on span "Listed (12)" at bounding box center [858, 172] width 61 height 21
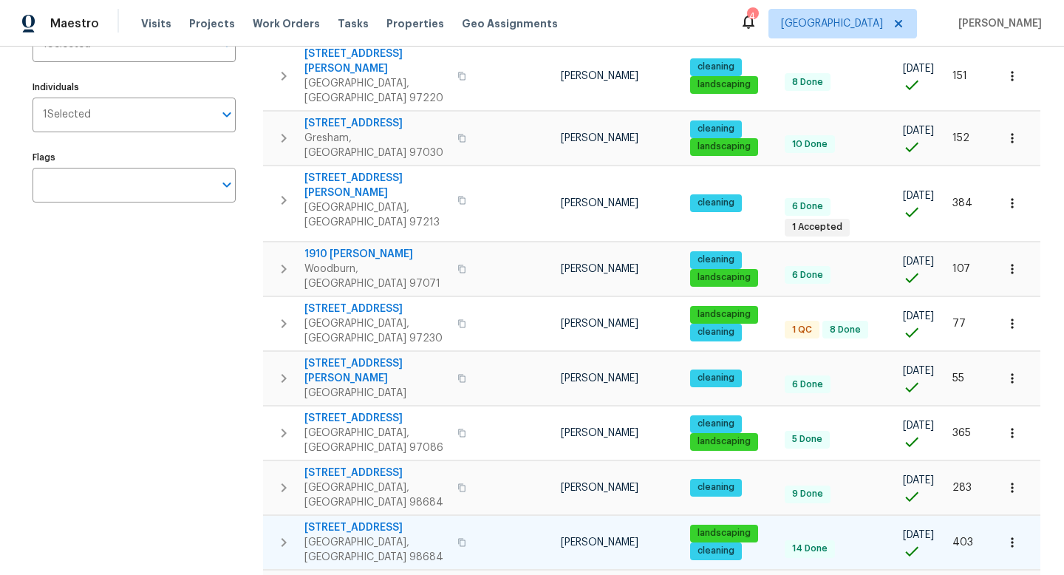
scroll to position [210, 0]
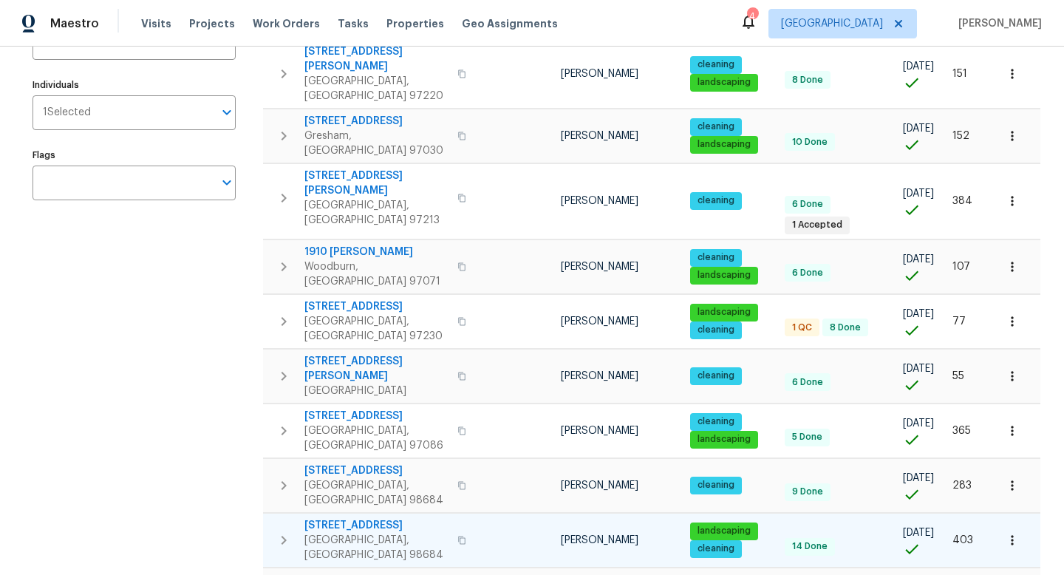
click at [457, 535] on icon "button" at bounding box center [461, 539] width 9 height 9
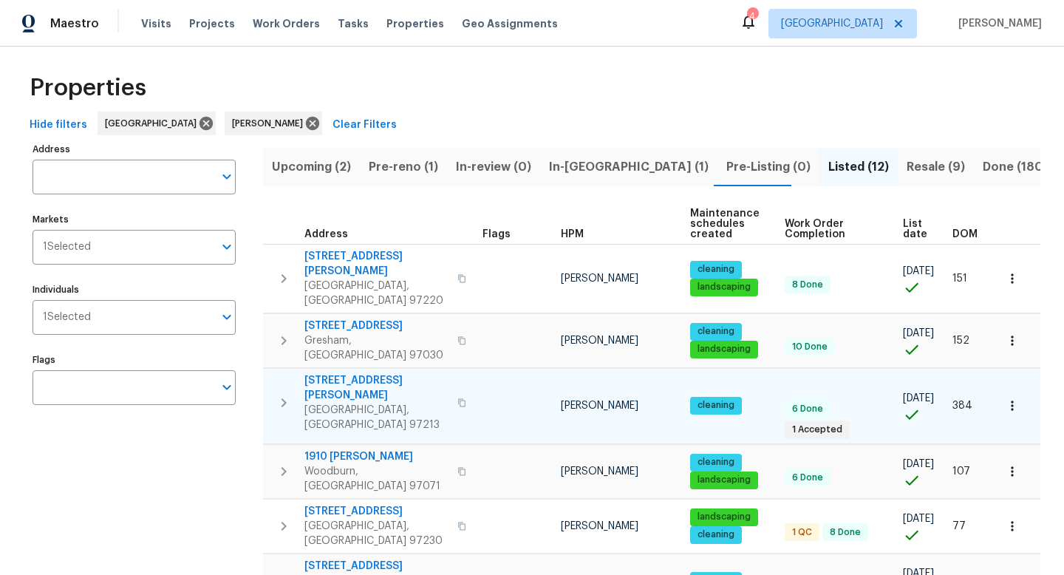
scroll to position [0, 0]
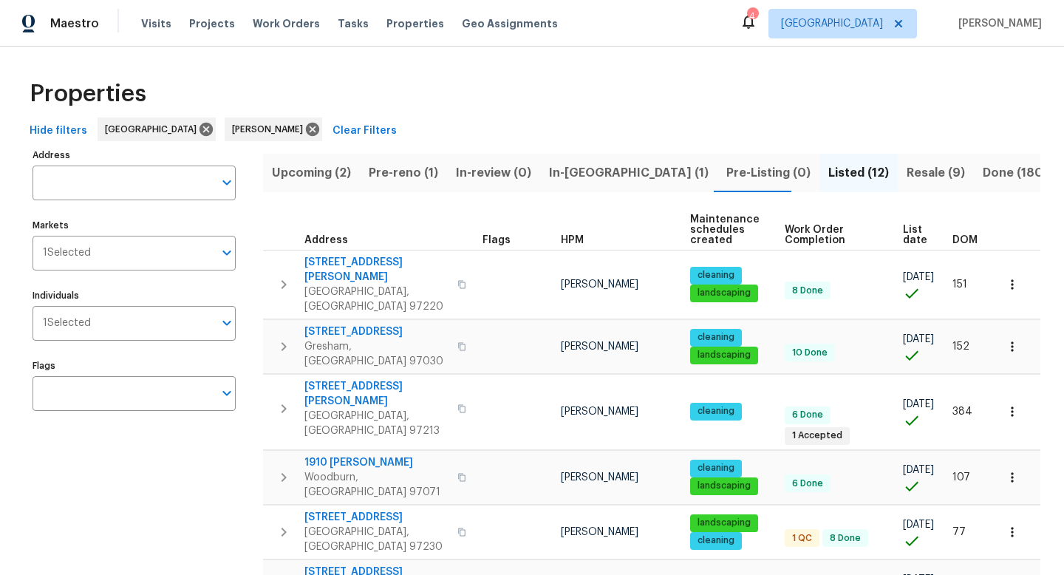
click at [331, 170] on span "Upcoming (2)" at bounding box center [311, 172] width 79 height 21
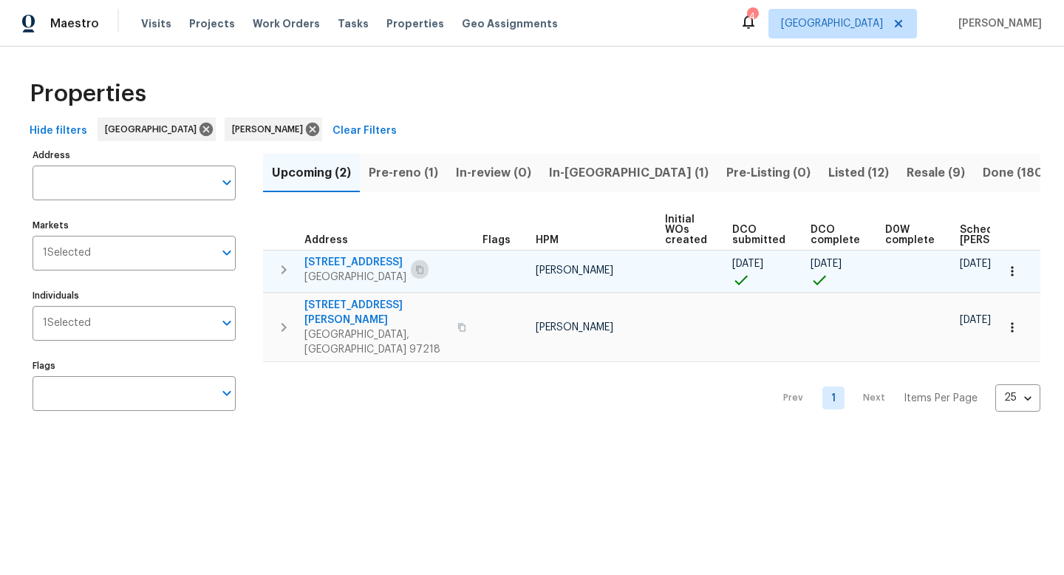
click at [424, 269] on icon "button" at bounding box center [419, 269] width 9 height 9
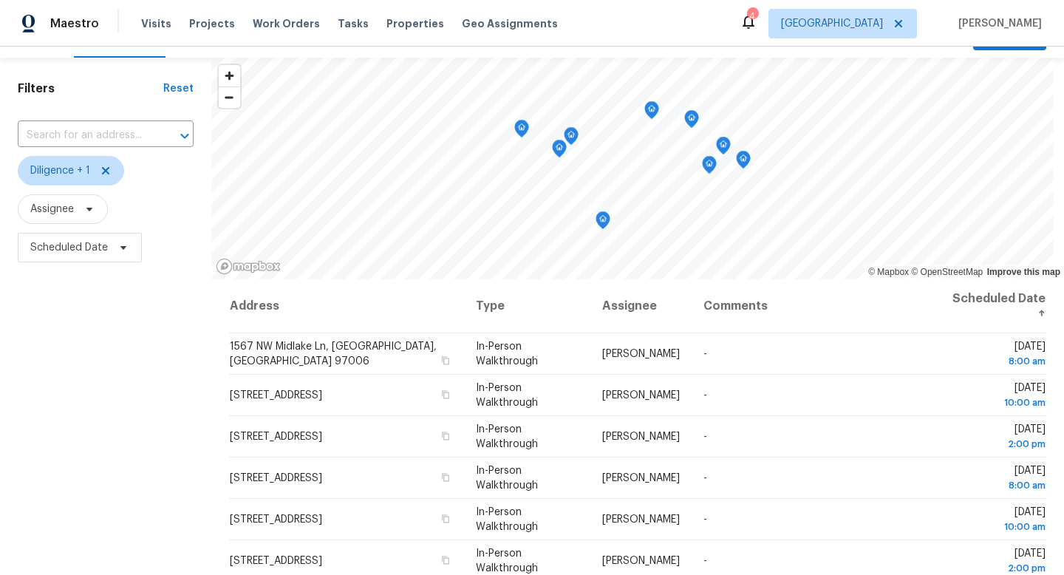
scroll to position [17, 0]
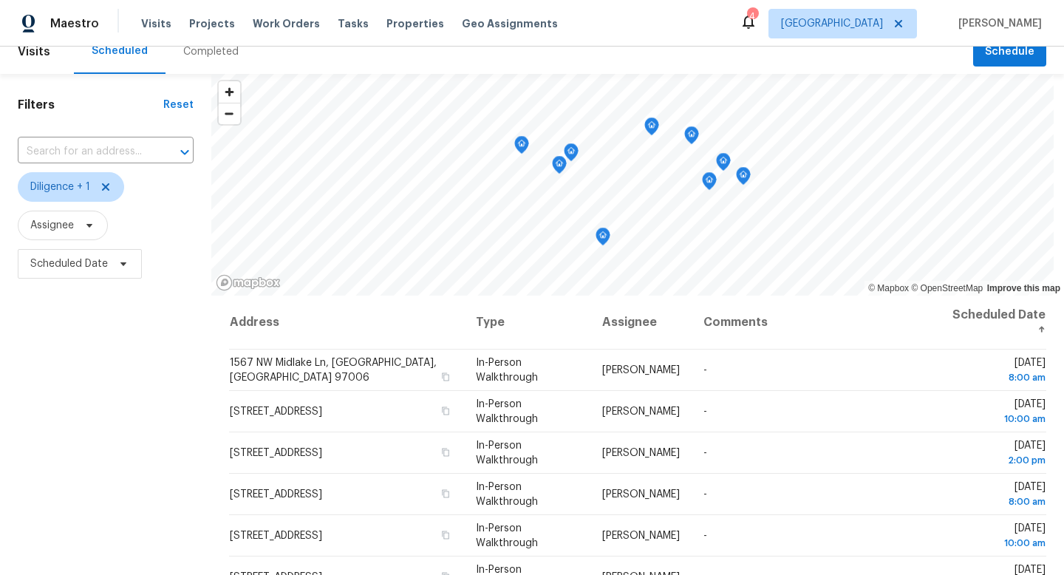
click at [168, 341] on div "Filters Reset ​ Diligence + 1 Assignee Scheduled Date" at bounding box center [105, 414] width 211 height 681
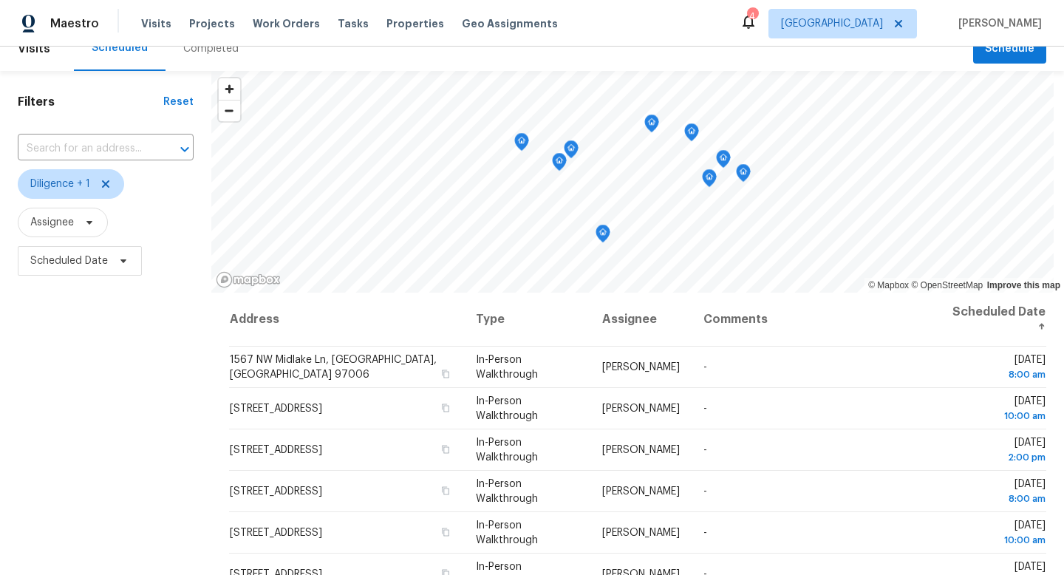
scroll to position [0, 0]
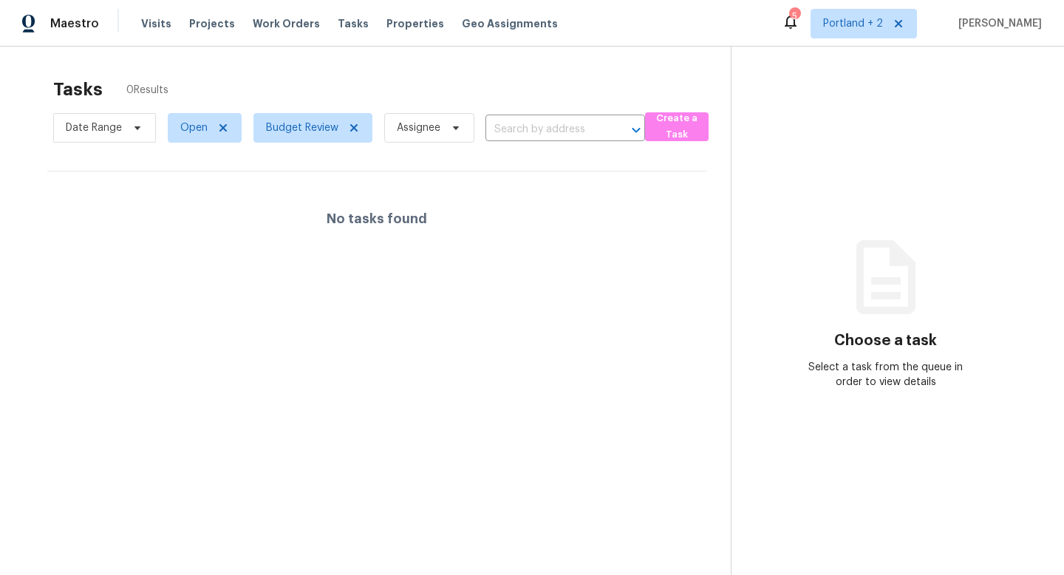
click at [415, 69] on div "Tasks 0 Results Date Range Open Budget Review Assignee ​ Create a Task No tasks…" at bounding box center [532, 334] width 1064 height 575
